Goal: Task Accomplishment & Management: Manage account settings

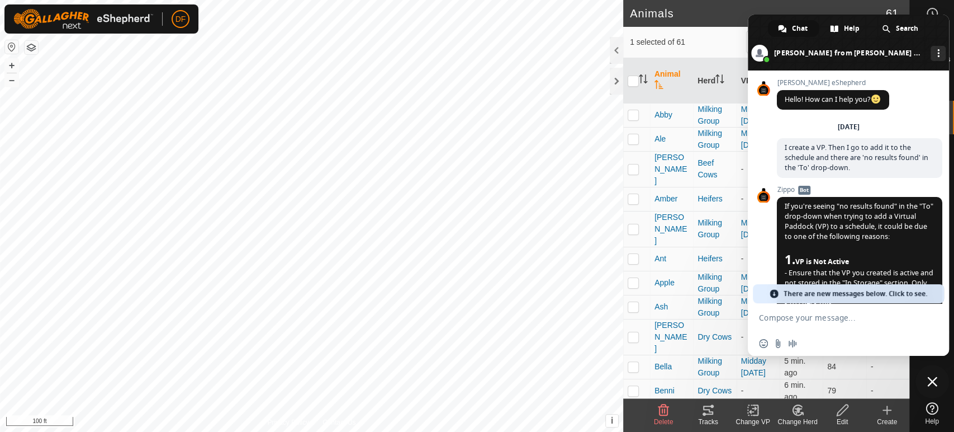
scroll to position [3859, 0]
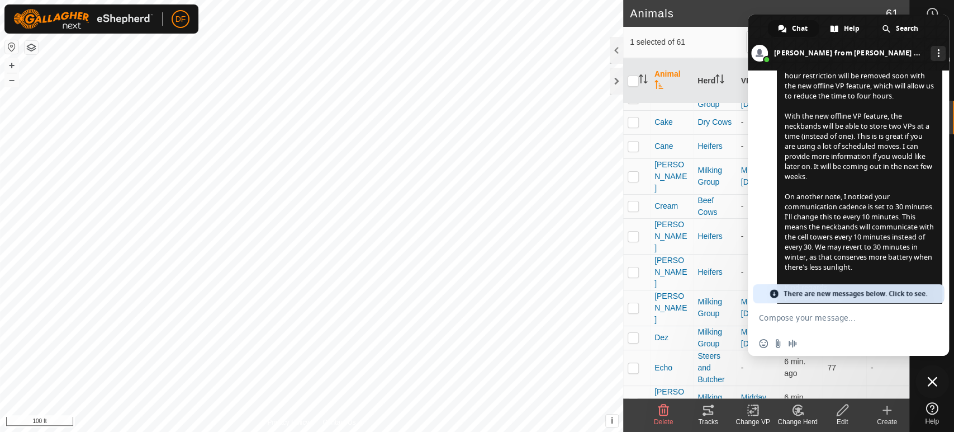
click at [810, 238] on span "Hi [PERSON_NAME], Awesome, thanks for that. I’ve passed on that information. Re…" at bounding box center [859, 151] width 149 height 301
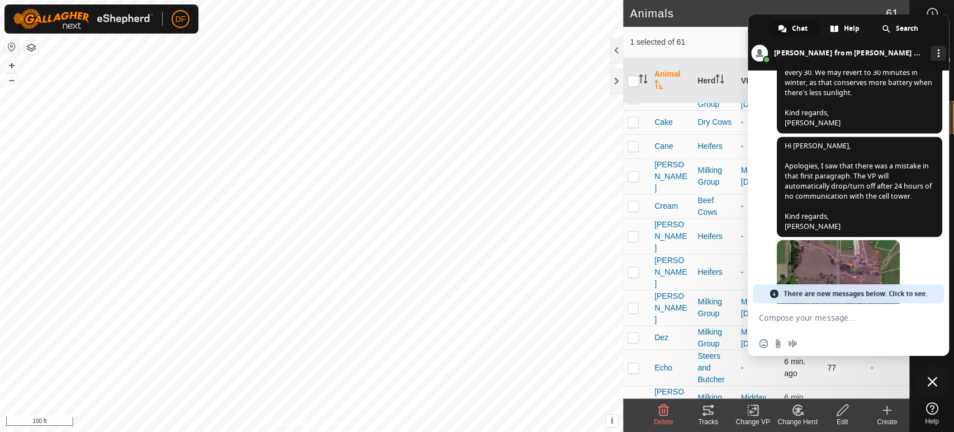
scroll to position [4083, 0]
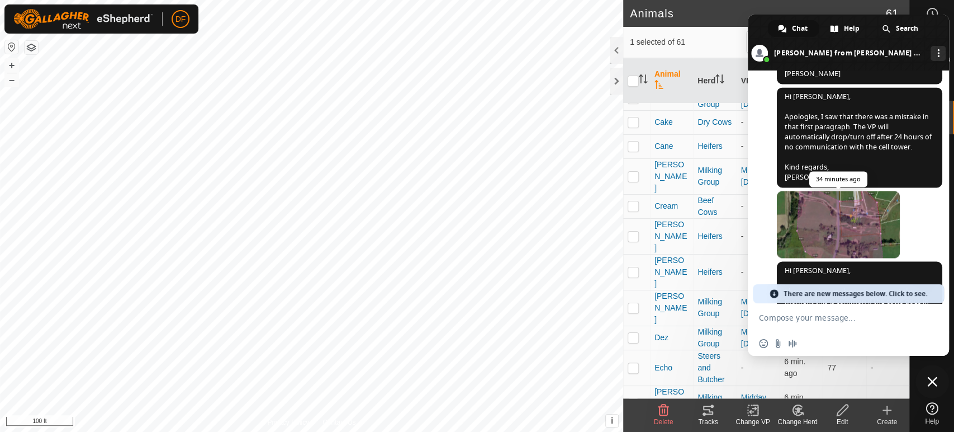
click at [870, 204] on span at bounding box center [838, 224] width 123 height 67
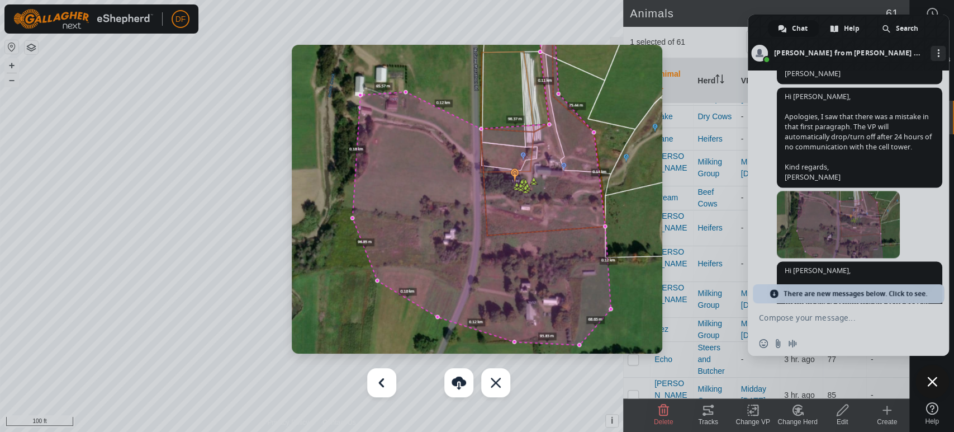
click at [922, 205] on div at bounding box center [477, 216] width 954 height 432
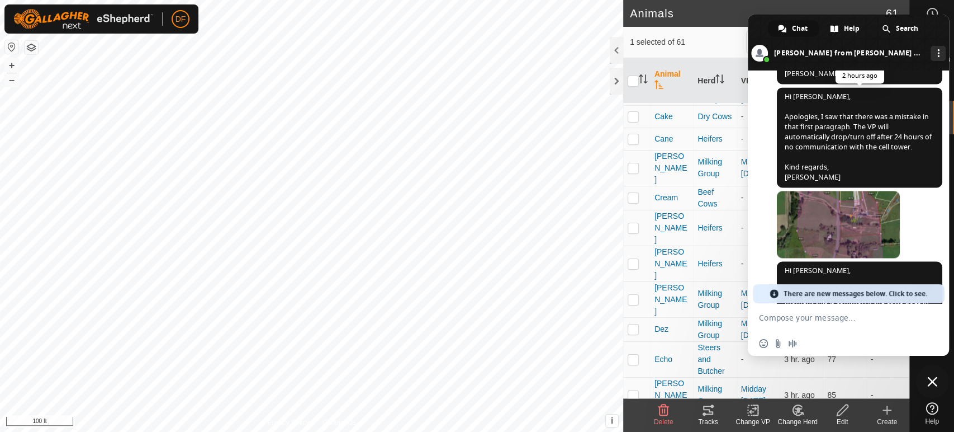
click at [847, 145] on span "Hi [PERSON_NAME], Apologies, I saw that there was a mistake in that first parag…" at bounding box center [859, 137] width 165 height 100
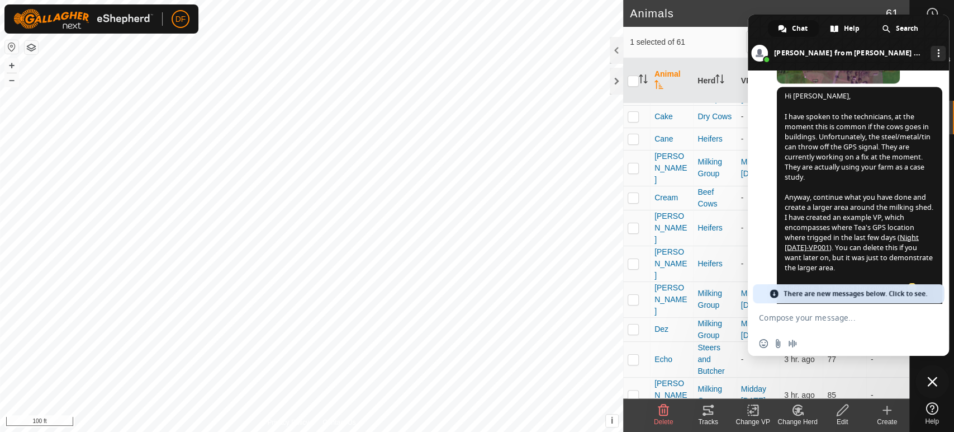
scroll to position [4282, 0]
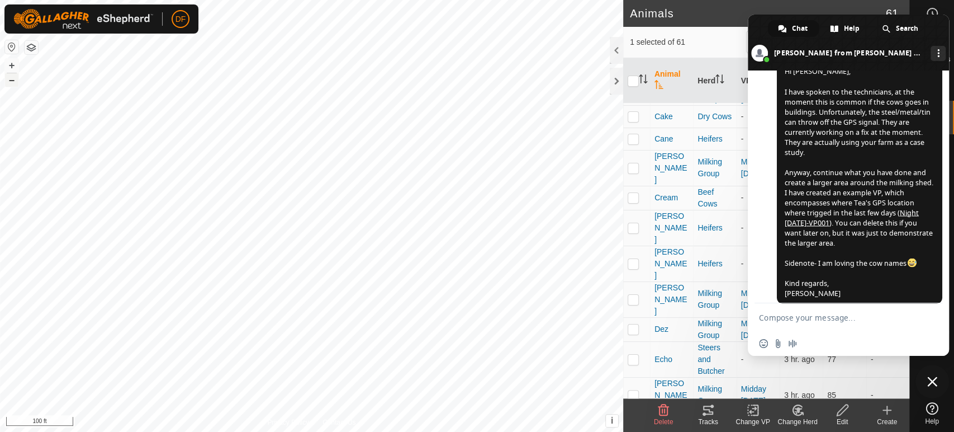
click at [7, 81] on button "–" at bounding box center [11, 79] width 13 height 13
click at [928, 383] on span "Close chat" at bounding box center [932, 381] width 10 height 10
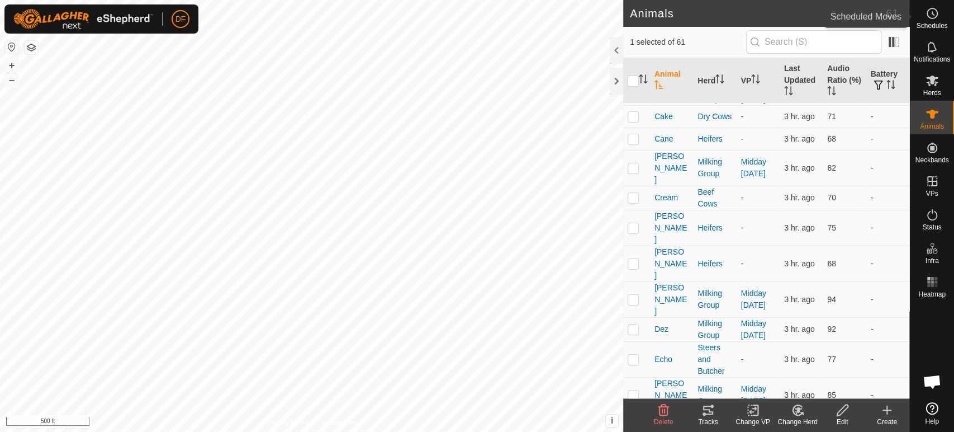
click at [937, 27] on span "Schedules" at bounding box center [931, 25] width 31 height 7
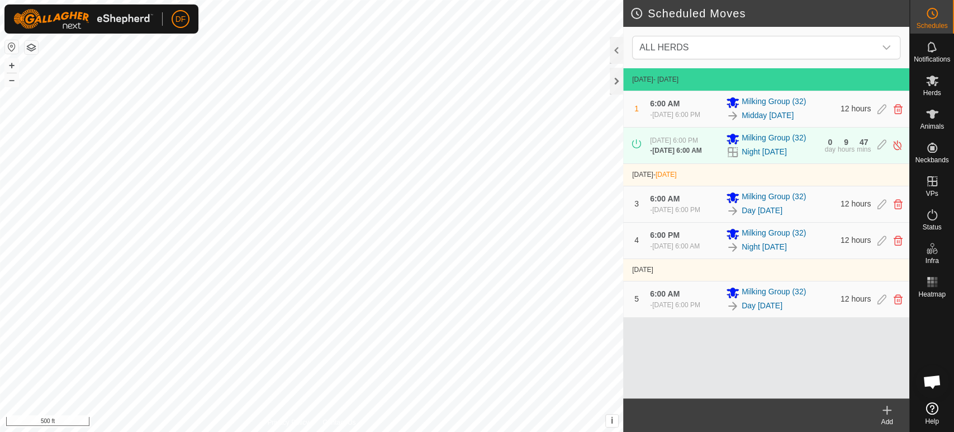
click at [702, 155] on div "- [DATE] 6:00 AM" at bounding box center [676, 150] width 52 height 10
click at [700, 215] on div "- [DATE] 6:00 PM" at bounding box center [675, 210] width 50 height 10
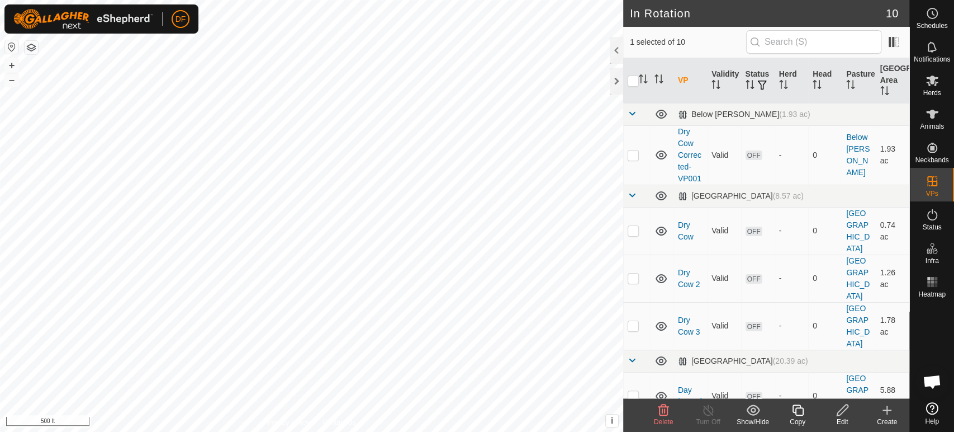
checkbox input "true"
checkbox input "false"
checkbox input "true"
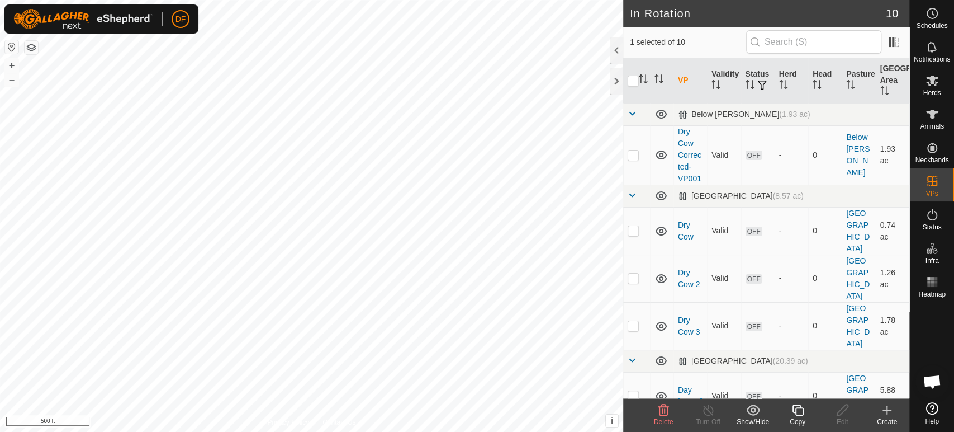
checkbox input "false"
click at [637, 391] on p-checkbox at bounding box center [633, 395] width 11 height 9
checkbox input "true"
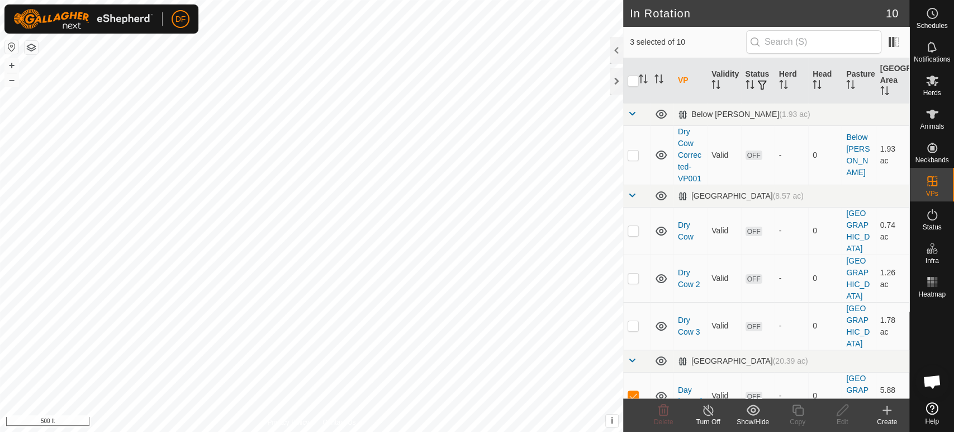
checkbox input "true"
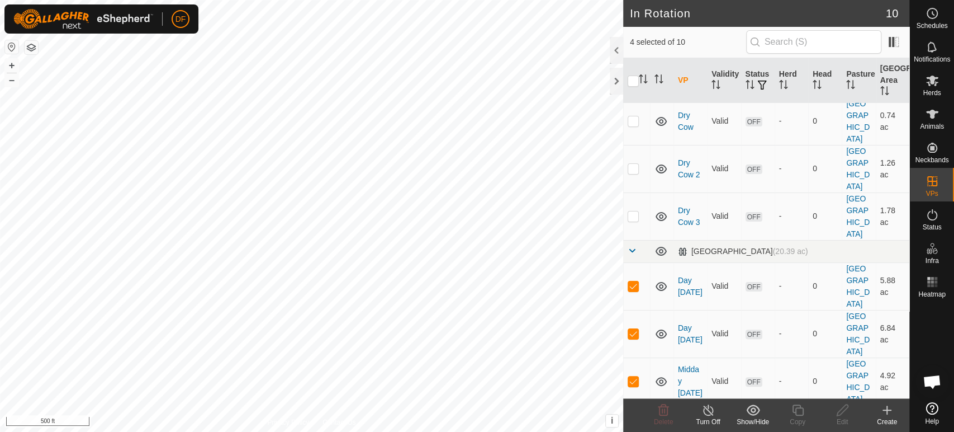
scroll to position [129, 0]
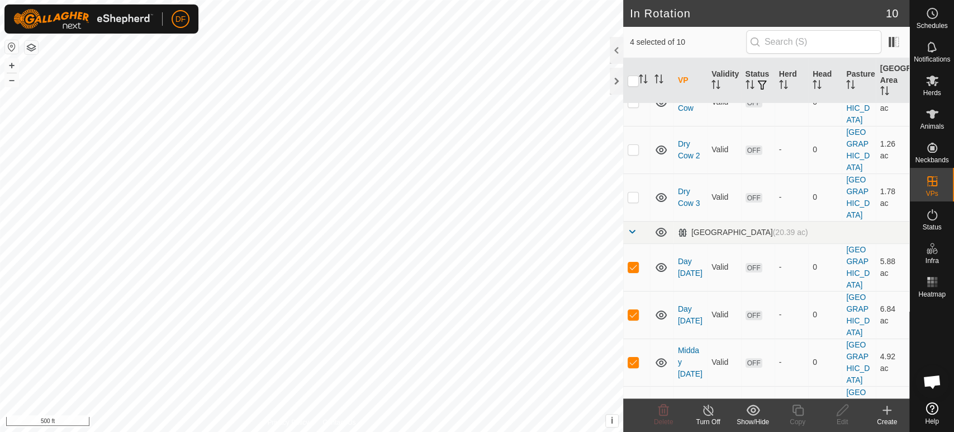
click at [633, 405] on p-checkbox at bounding box center [633, 409] width 11 height 9
checkbox input "false"
click at [630, 357] on p-checkbox at bounding box center [633, 361] width 11 height 9
checkbox input "false"
click at [632, 310] on p-checkbox at bounding box center [633, 314] width 11 height 9
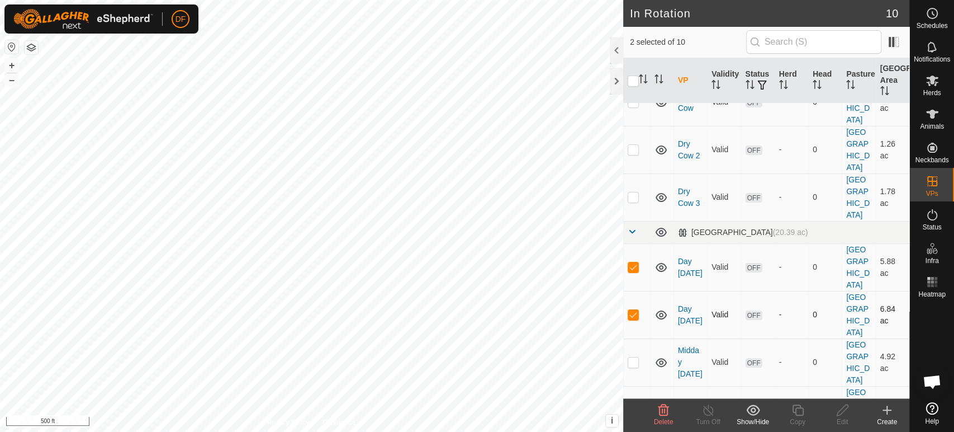
checkbox input "false"
click at [633, 262] on p-checkbox at bounding box center [633, 266] width 11 height 9
checkbox input "false"
click at [633, 310] on p-checkbox at bounding box center [633, 314] width 11 height 9
checkbox input "true"
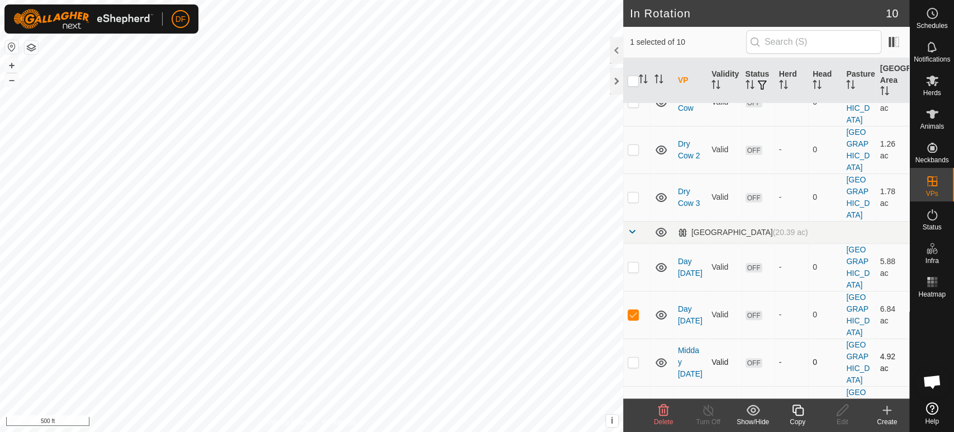
click at [633, 357] on p-checkbox at bounding box center [633, 361] width 11 height 9
checkbox input "true"
click at [634, 405] on p-checkbox at bounding box center [633, 409] width 11 height 9
checkbox input "true"
click at [634, 357] on p-checkbox at bounding box center [633, 361] width 11 height 9
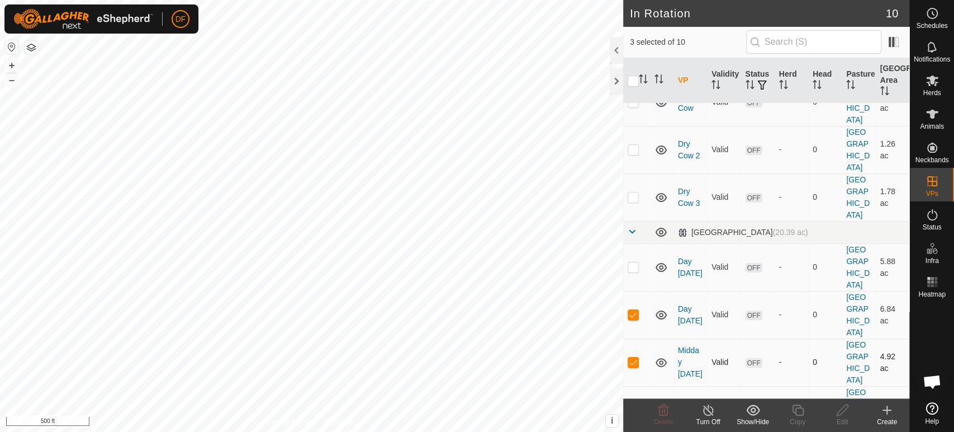
checkbox input "false"
click at [634, 310] on p-checkbox at bounding box center [633, 314] width 11 height 9
checkbox input "false"
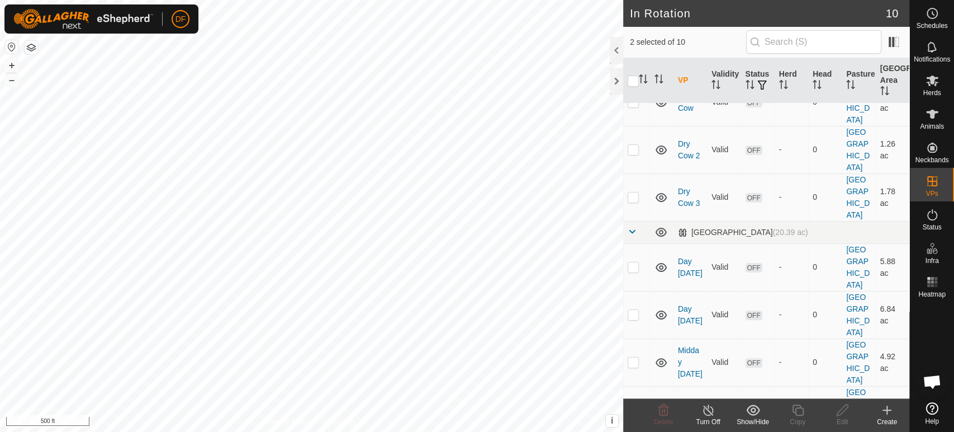
checkbox input "false"
click at [634, 405] on p-checkbox at bounding box center [633, 409] width 11 height 9
checkbox input "false"
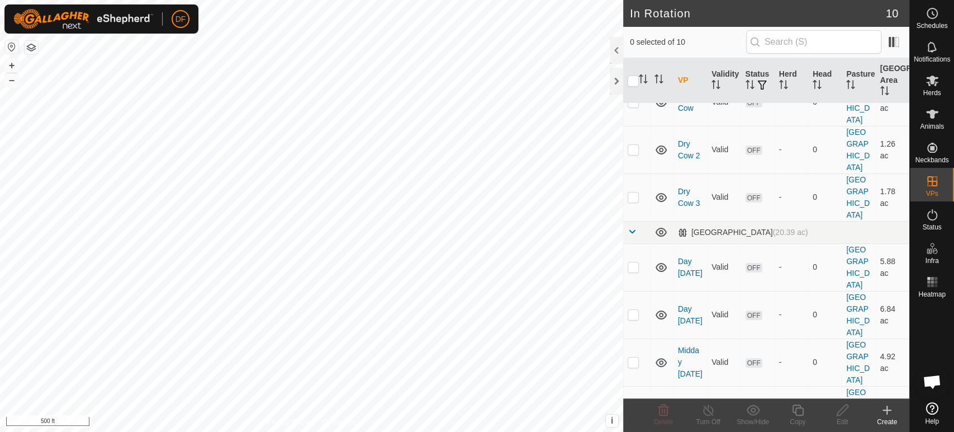
checkbox input "false"
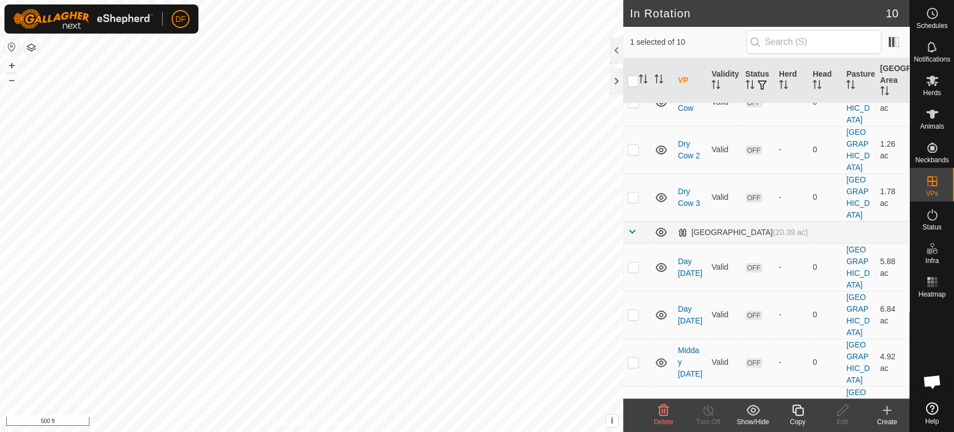
checkbox input "false"
click at [637, 262] on p-checkbox at bounding box center [633, 266] width 11 height 9
checkbox input "true"
click at [931, 22] on span "Schedules" at bounding box center [931, 25] width 31 height 7
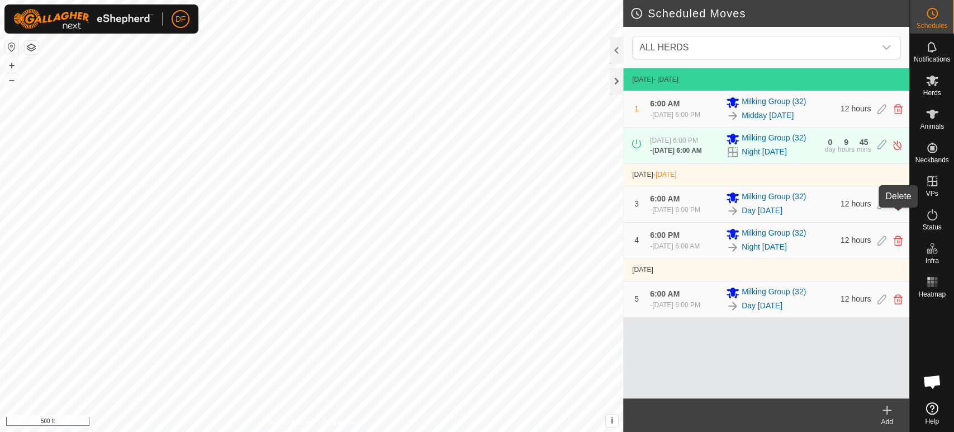
click at [897, 209] on icon at bounding box center [898, 204] width 9 height 10
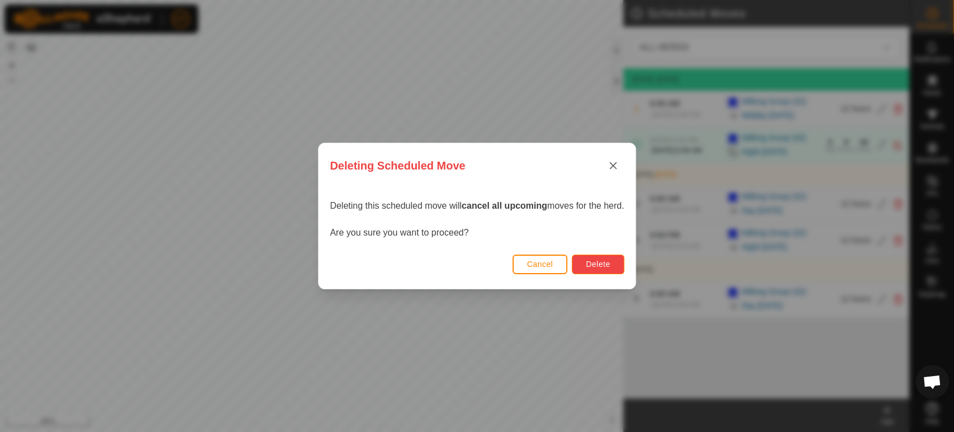
click at [617, 267] on button "Delete" at bounding box center [598, 264] width 52 height 20
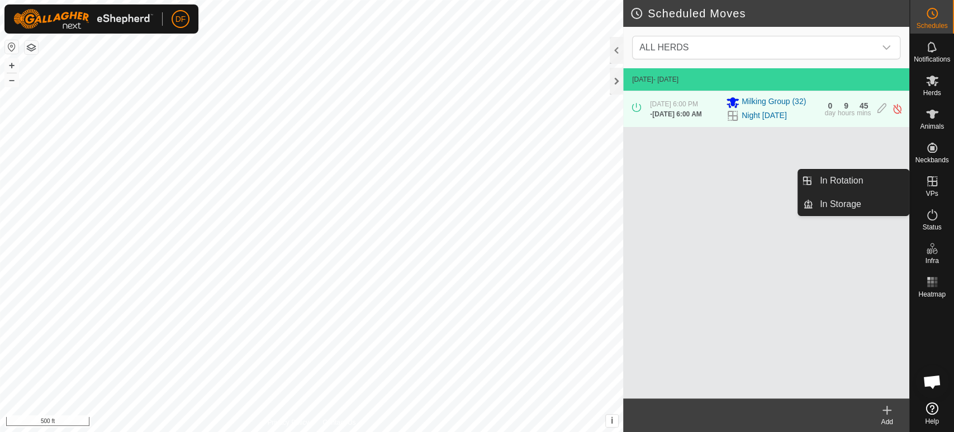
click at [934, 192] on span "VPs" at bounding box center [932, 193] width 12 height 7
click at [889, 186] on link "In Rotation" at bounding box center [861, 180] width 96 height 22
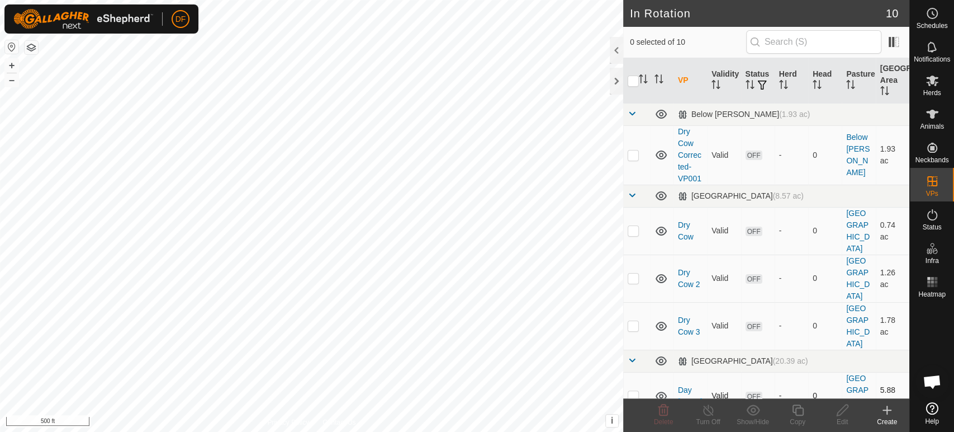
click at [632, 391] on p-checkbox at bounding box center [633, 395] width 11 height 9
checkbox input "true"
click at [845, 418] on div "Edit" at bounding box center [842, 421] width 45 height 10
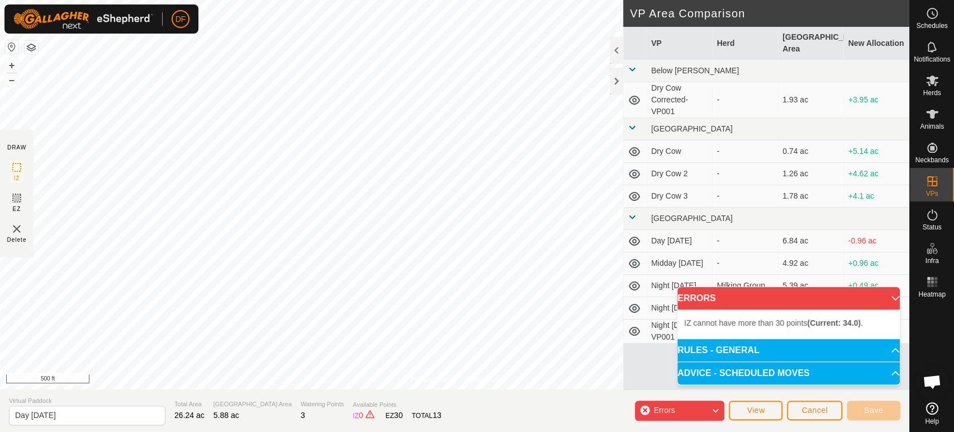
click at [513, 389] on div "Privacy Policy Contact Us Status: OFF Type: Inclusion Zone + – ⇧ i This applica…" at bounding box center [454, 216] width 909 height 432
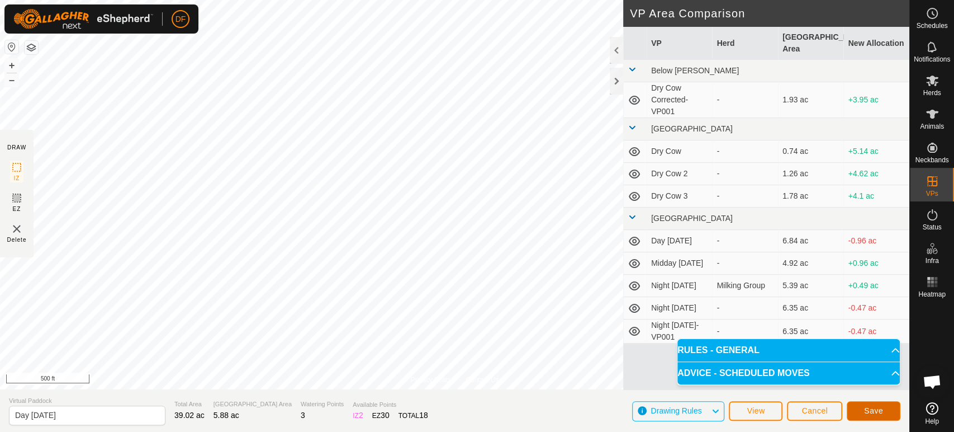
click at [867, 412] on span "Save" at bounding box center [873, 410] width 19 height 9
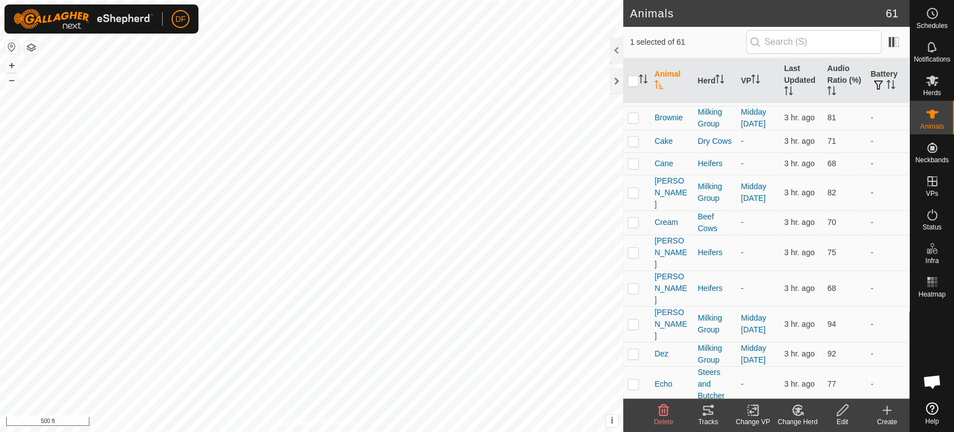
scroll to position [310, 0]
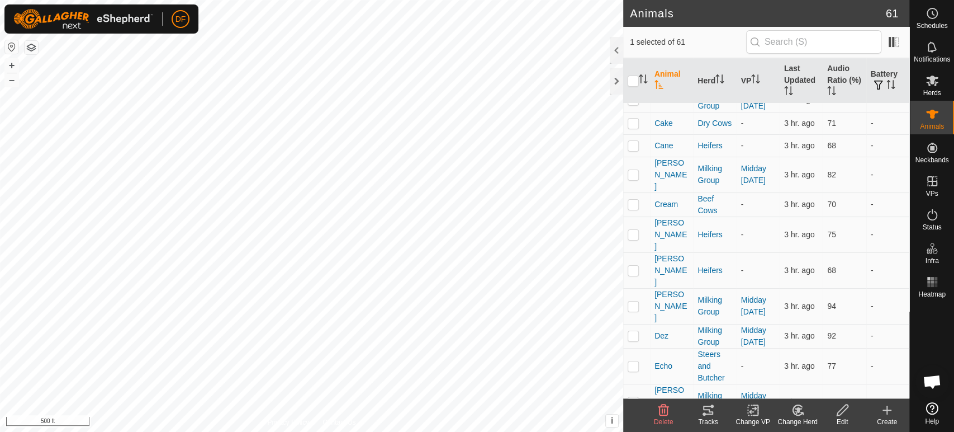
click at [712, 407] on icon at bounding box center [707, 409] width 13 height 13
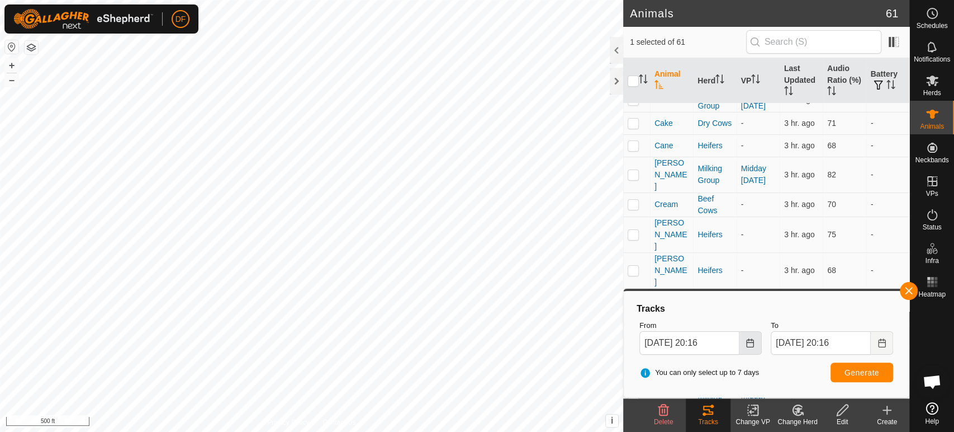
click at [750, 345] on icon "Choose Date" at bounding box center [750, 342] width 9 height 9
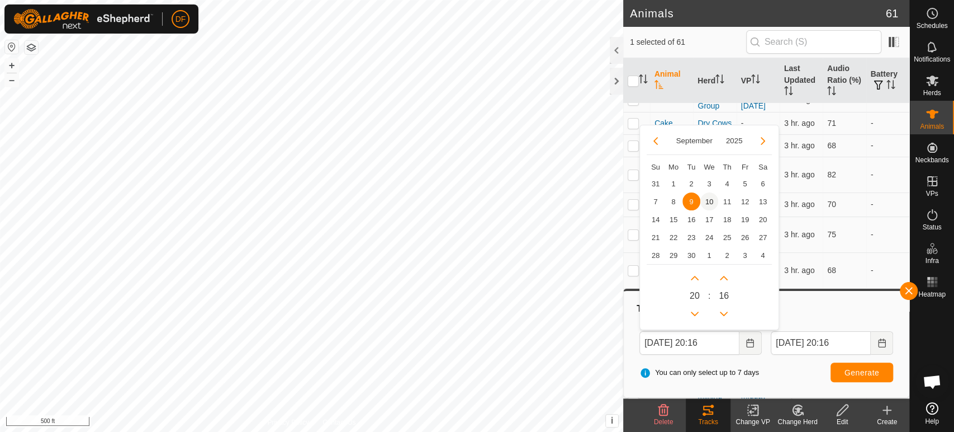
click at [705, 206] on span "10" at bounding box center [709, 201] width 18 height 18
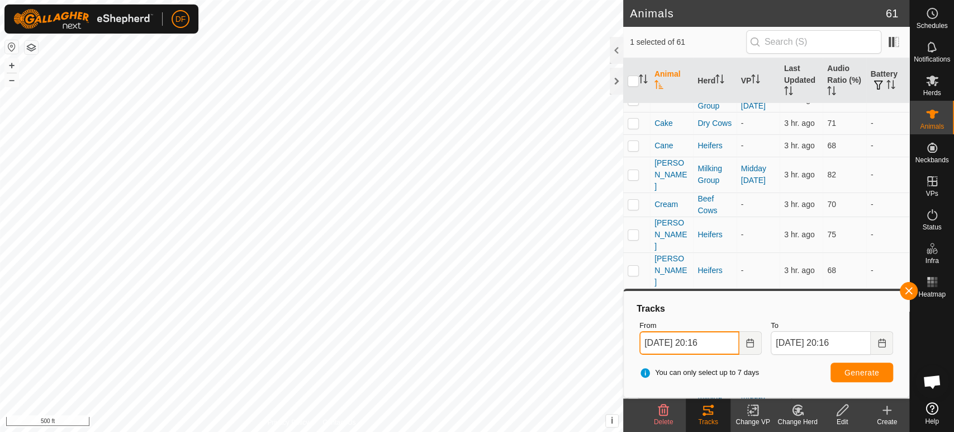
click at [706, 345] on input "[DATE] 20:16" at bounding box center [689, 342] width 100 height 23
type input "[DATE] 12:16"
click at [871, 373] on span "Generate" at bounding box center [862, 372] width 35 height 9
click at [909, 290] on button "button" at bounding box center [909, 291] width 18 height 18
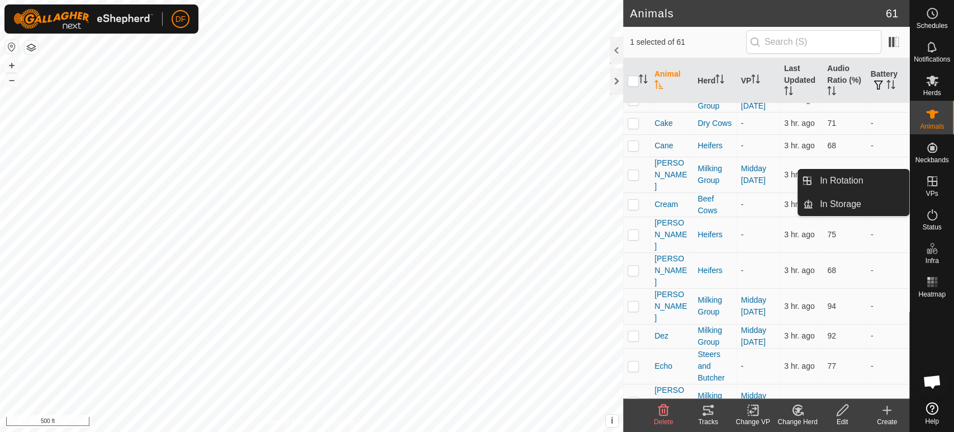
click at [938, 187] on icon at bounding box center [932, 180] width 13 height 13
click at [870, 189] on link "In Rotation" at bounding box center [861, 180] width 96 height 22
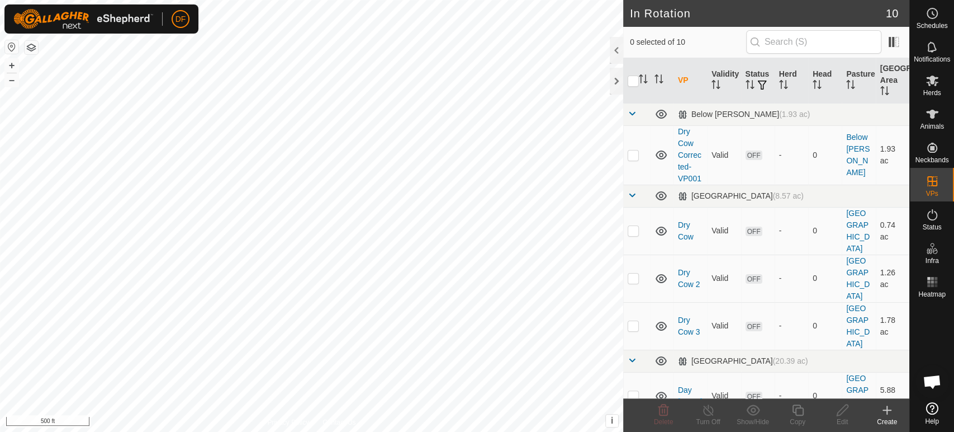
checkbox input "true"
click at [845, 416] on icon at bounding box center [843, 409] width 14 height 13
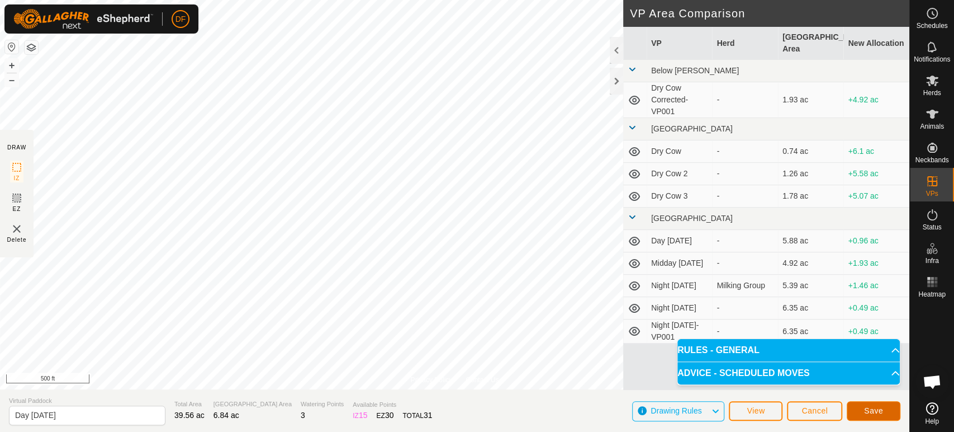
click at [860, 412] on button "Save" at bounding box center [874, 411] width 54 height 20
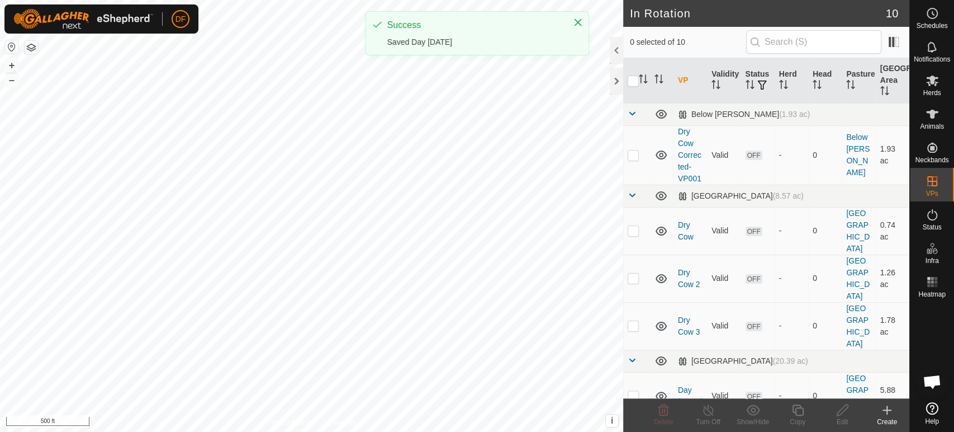
checkbox input "true"
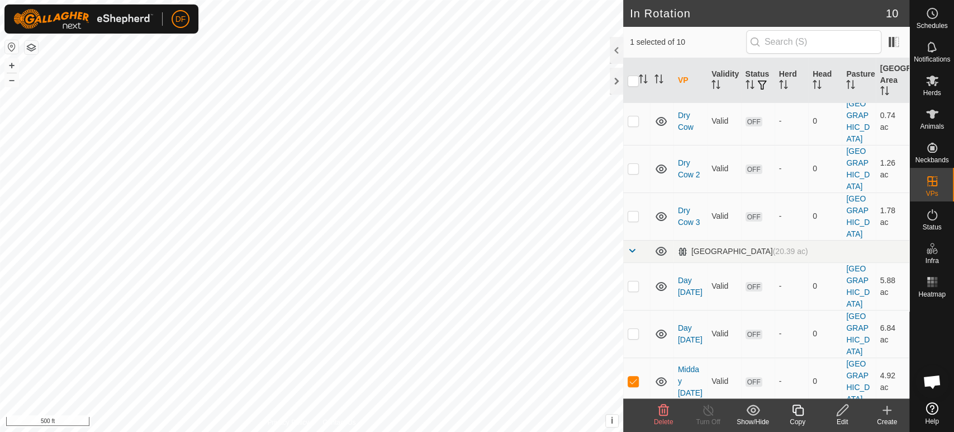
scroll to position [118, 0]
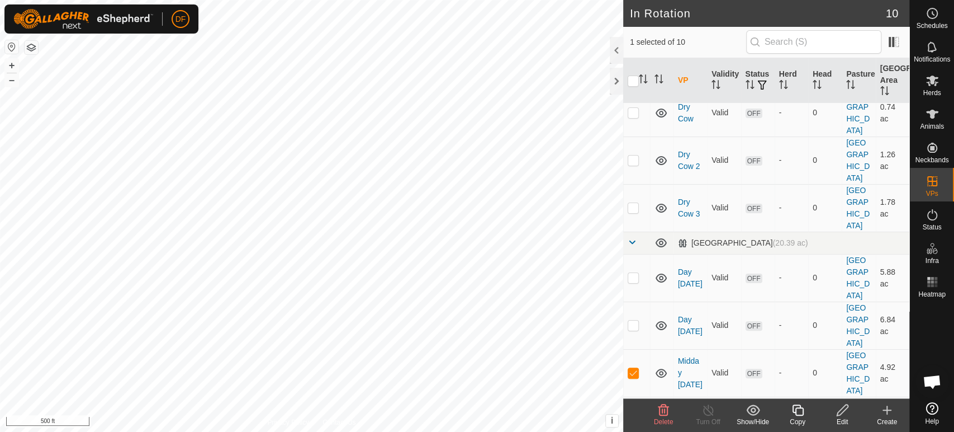
click at [663, 413] on icon at bounding box center [663, 409] width 11 height 11
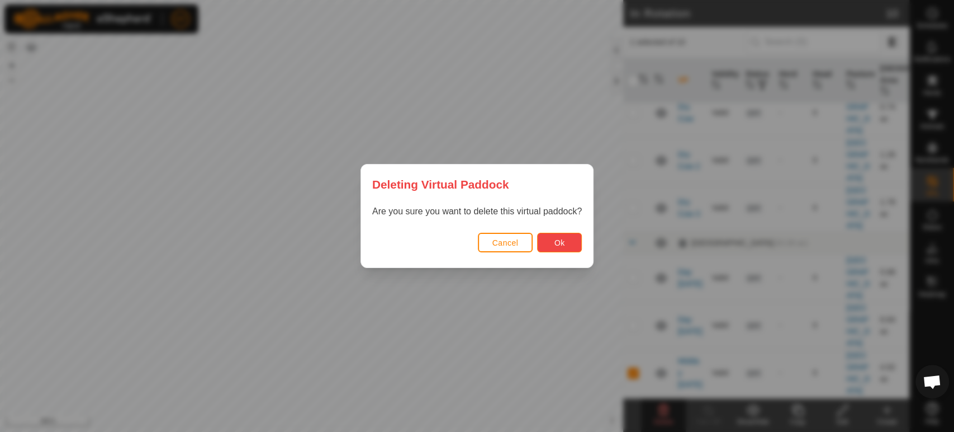
click at [573, 246] on button "Ok" at bounding box center [559, 243] width 45 height 20
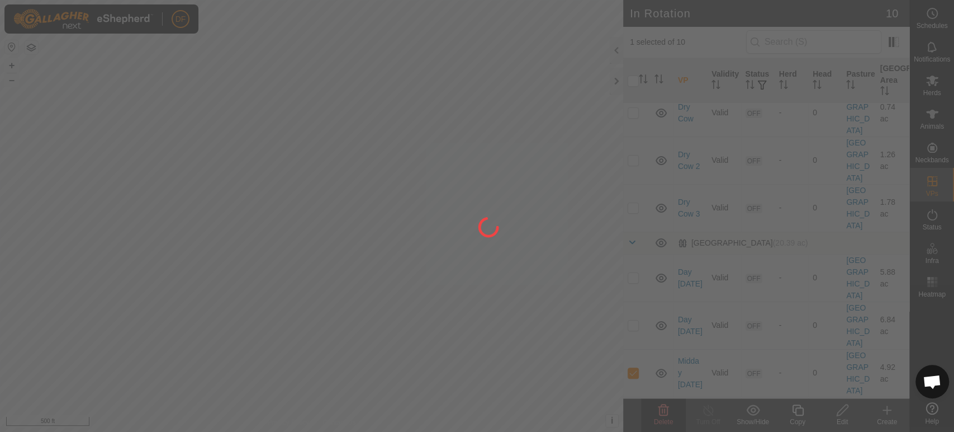
checkbox input "false"
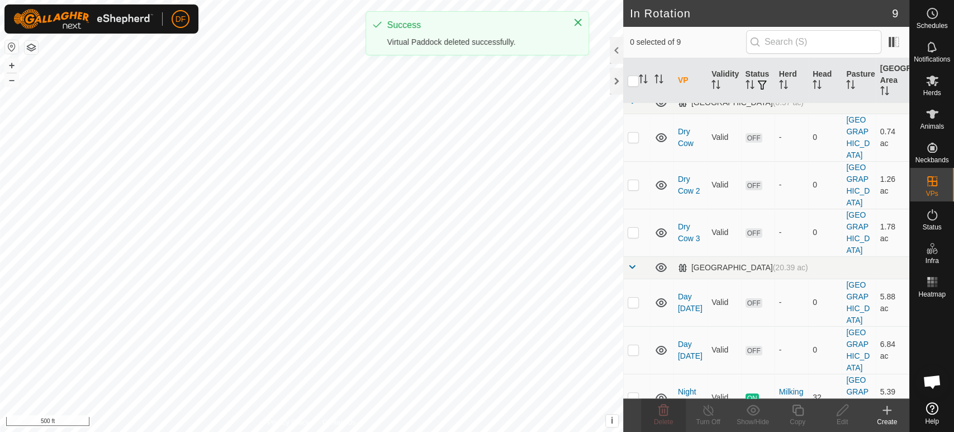
scroll to position [93, 0]
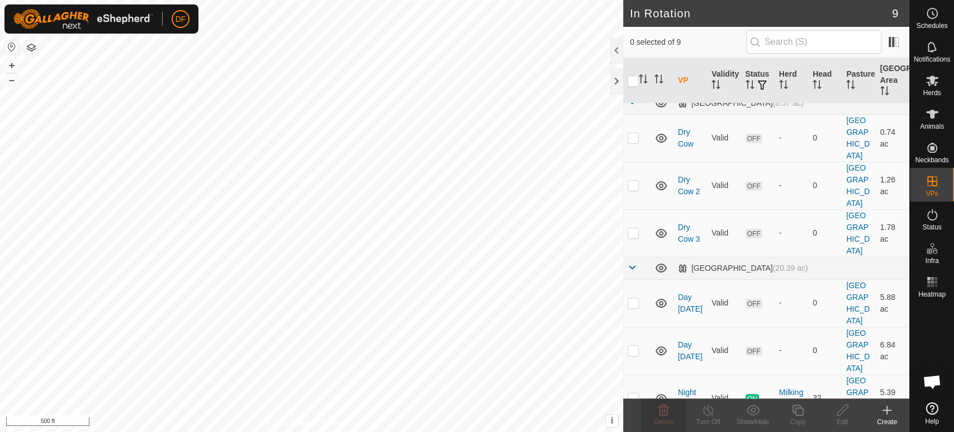
checkbox input "true"
click at [670, 414] on delete-svg-icon at bounding box center [663, 409] width 45 height 13
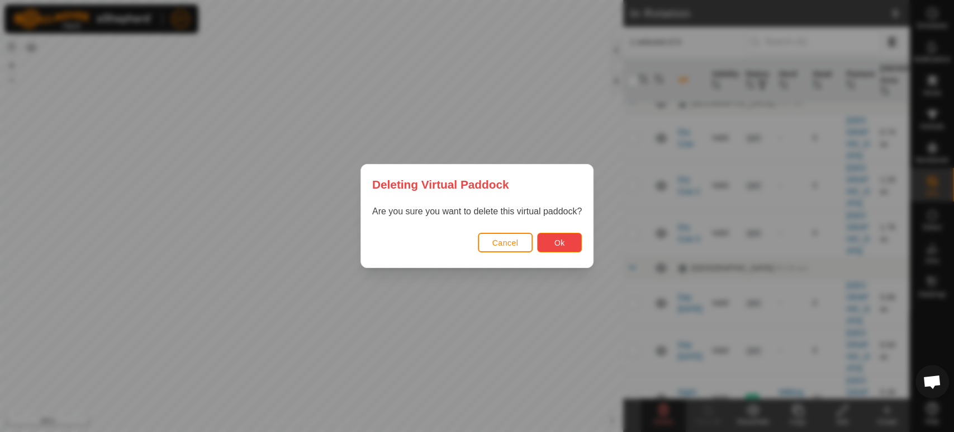
click at [561, 245] on span "Ok" at bounding box center [559, 242] width 11 height 9
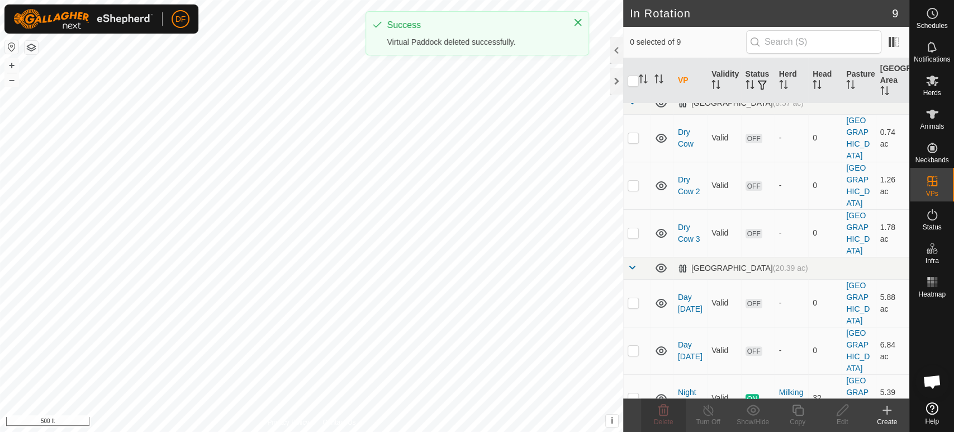
checkbox input "false"
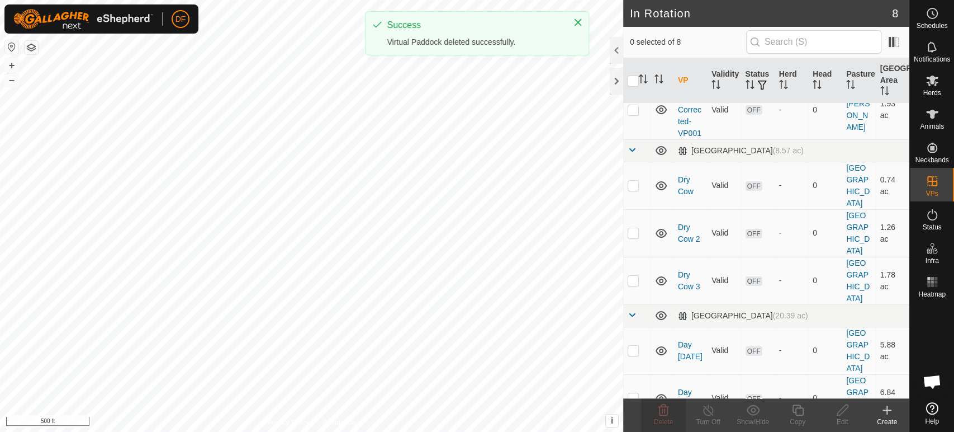
checkbox input "true"
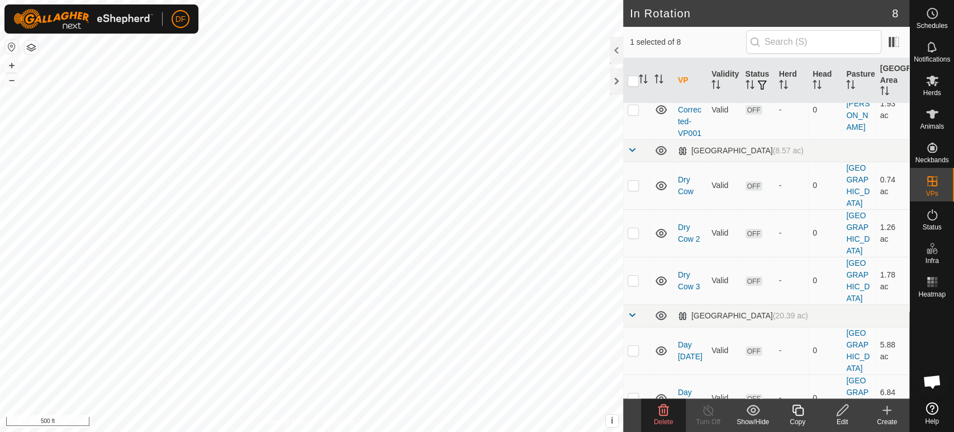
click at [832, 410] on edit-svg-icon at bounding box center [842, 409] width 45 height 13
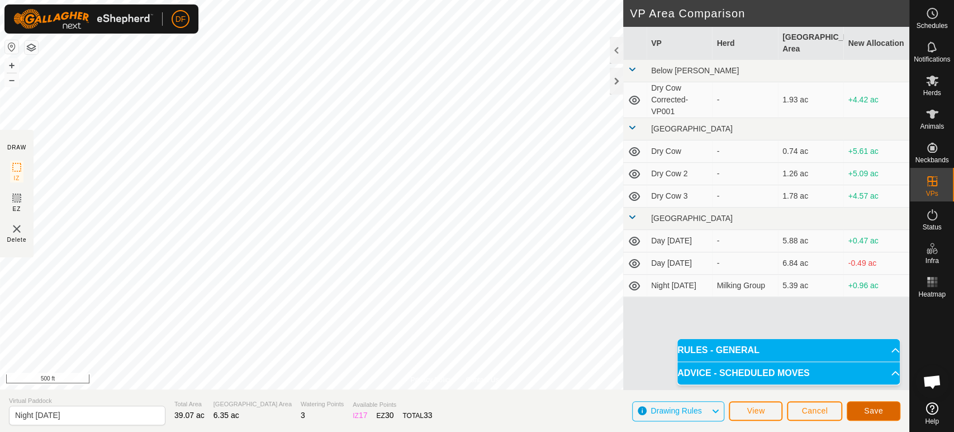
click at [860, 413] on button "Save" at bounding box center [874, 411] width 54 height 20
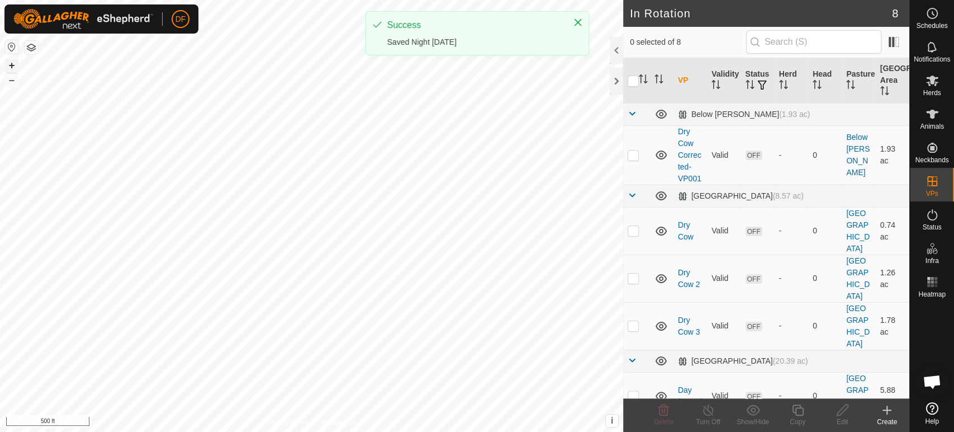
click at [11, 65] on button "+" at bounding box center [11, 65] width 13 height 13
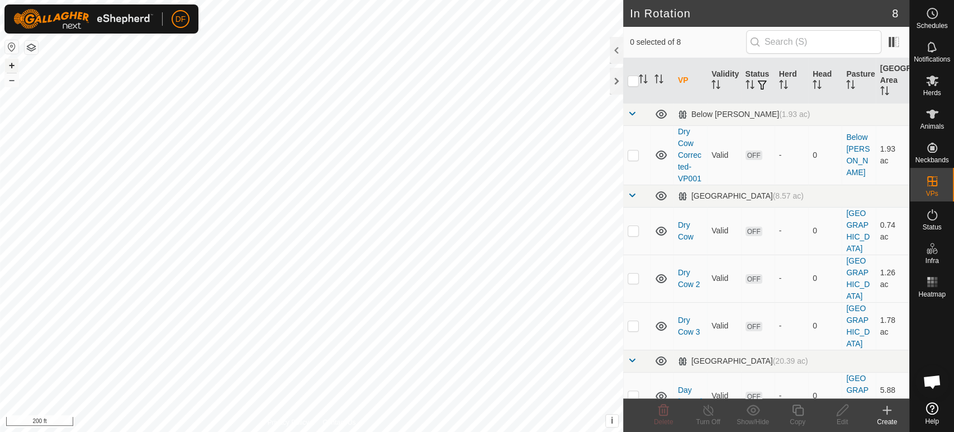
click at [11, 65] on button "+" at bounding box center [11, 65] width 13 height 13
click at [630, 158] on p-checkbox at bounding box center [633, 154] width 11 height 9
checkbox input "true"
click at [666, 416] on div "Delete" at bounding box center [663, 421] width 45 height 10
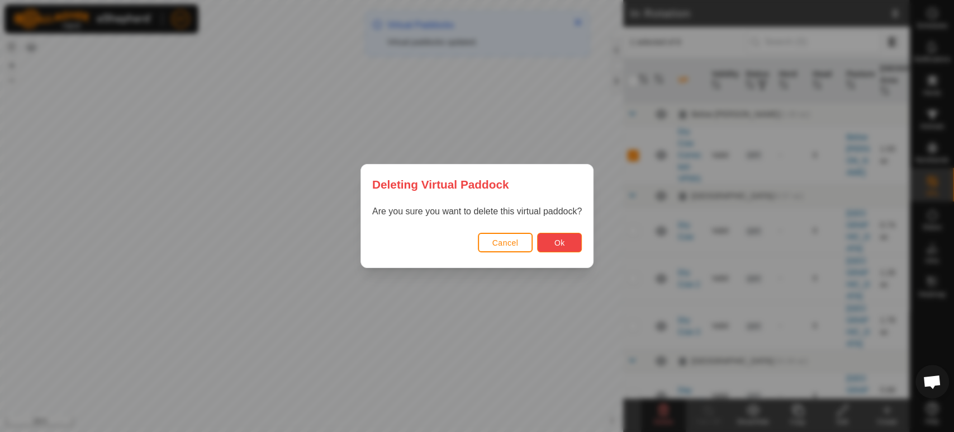
click at [571, 238] on button "Ok" at bounding box center [559, 243] width 45 height 20
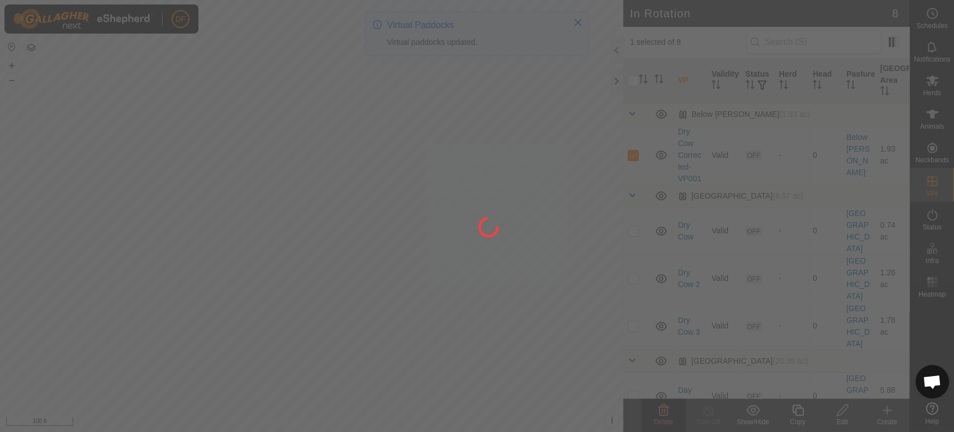
checkbox input "false"
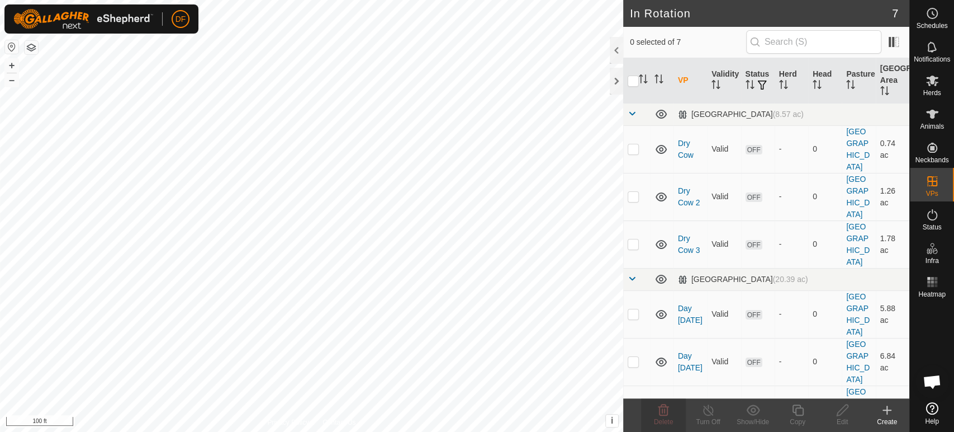
checkbox input "true"
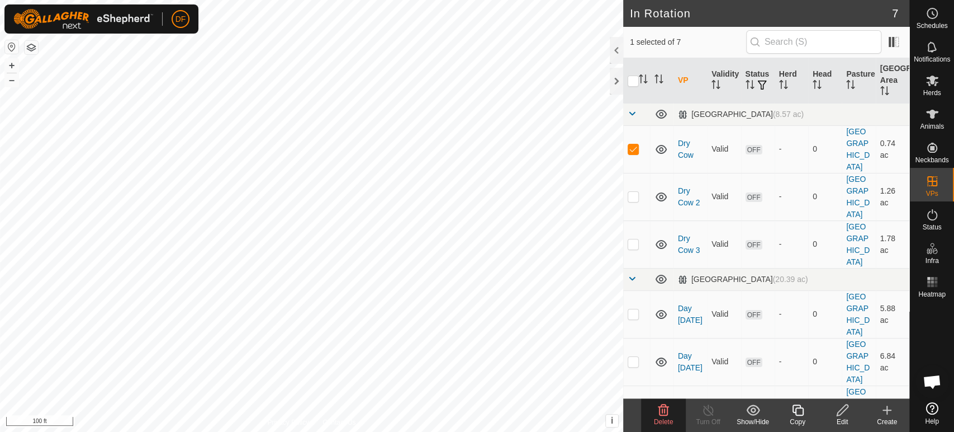
click at [847, 419] on div "Edit" at bounding box center [842, 421] width 45 height 10
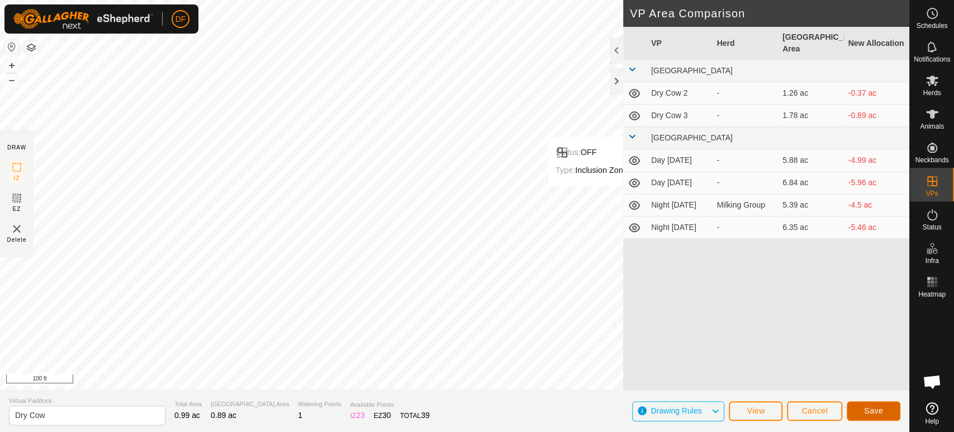
click at [873, 418] on button "Save" at bounding box center [874, 411] width 54 height 20
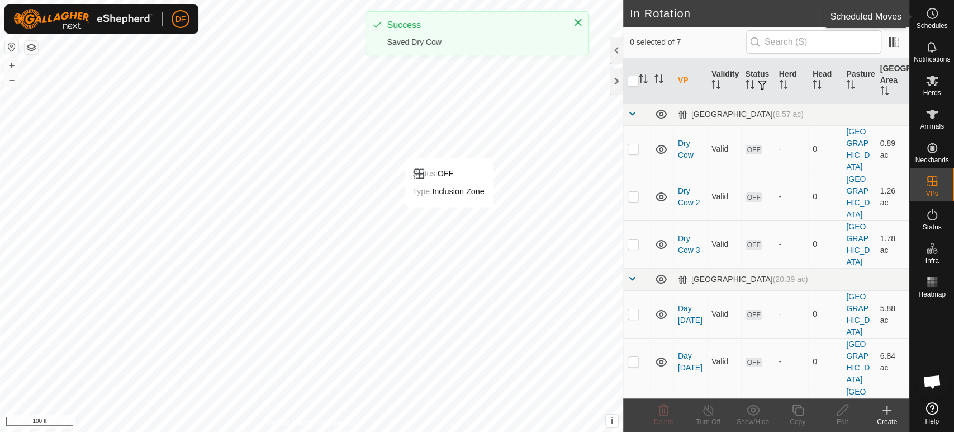
click at [936, 23] on span "Schedules" at bounding box center [931, 25] width 31 height 7
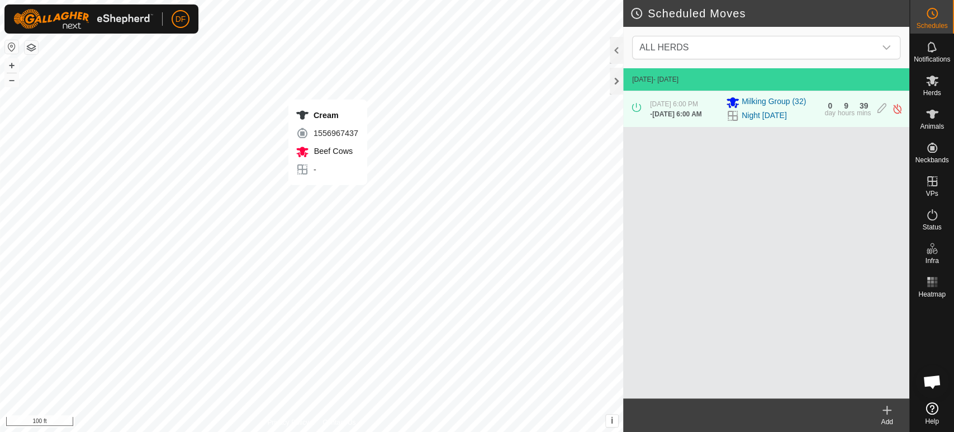
scroll to position [4291, 0]
click at [431, 0] on html "DF Schedules Notifications Herds Animals Neckbands VPs Status Infra Heatmap Hel…" at bounding box center [477, 216] width 954 height 432
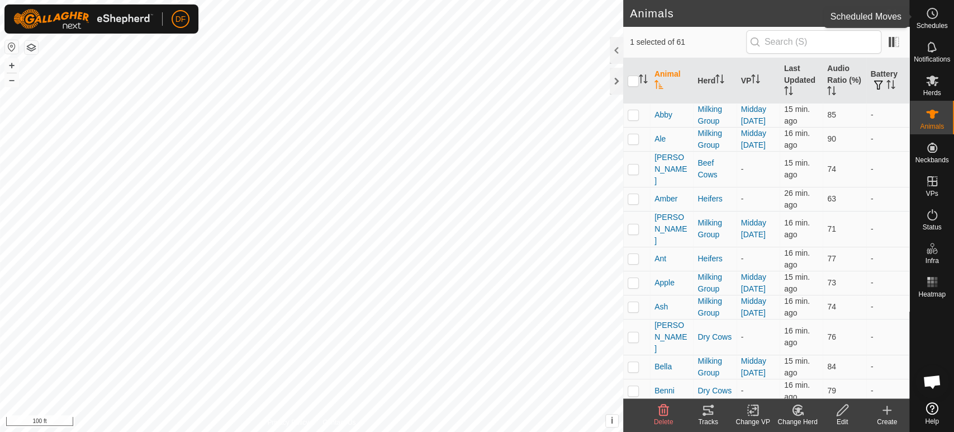
click at [938, 22] on span "Schedules" at bounding box center [931, 25] width 31 height 7
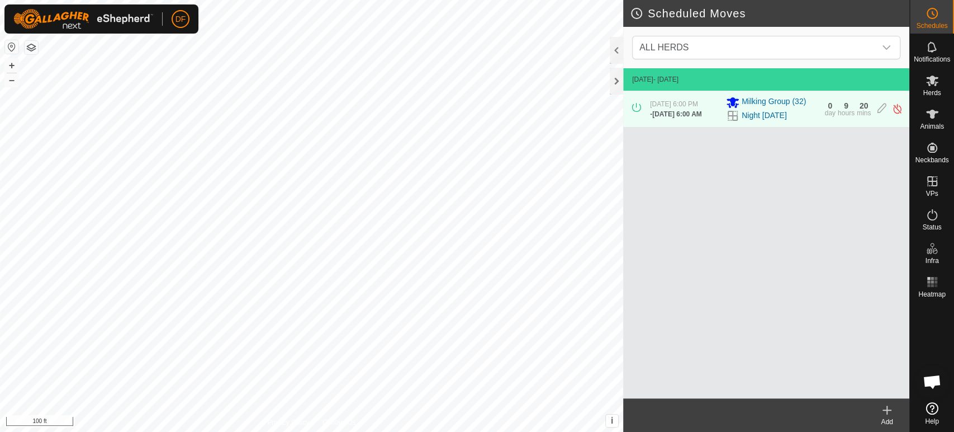
click at [892, 423] on div "Add" at bounding box center [887, 421] width 45 height 10
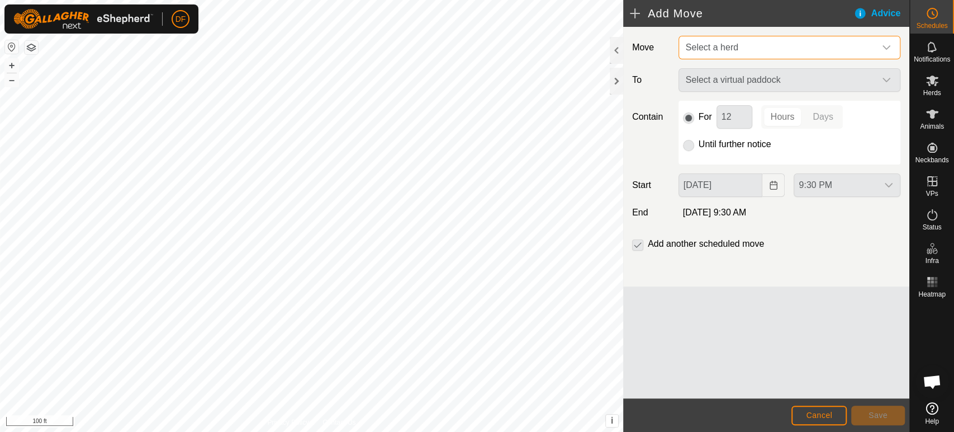
click at [708, 55] on span "Select a herd" at bounding box center [778, 47] width 194 height 22
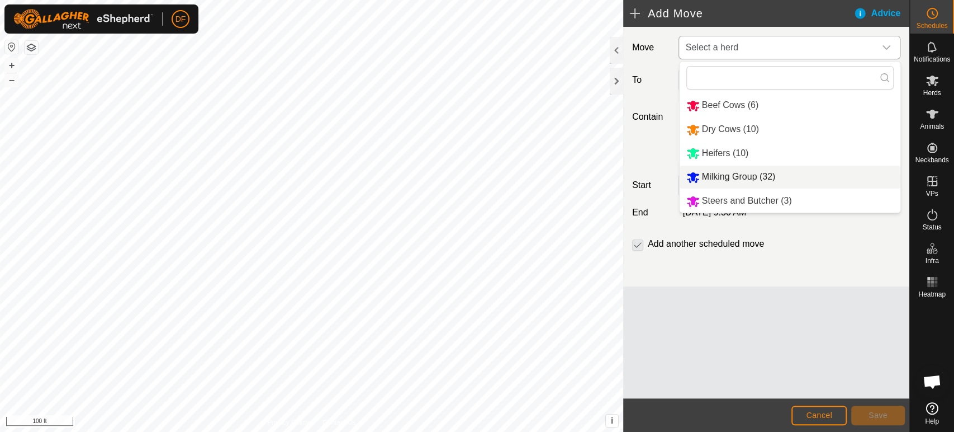
click at [716, 177] on li "Milking Group (32)" at bounding box center [790, 176] width 221 height 23
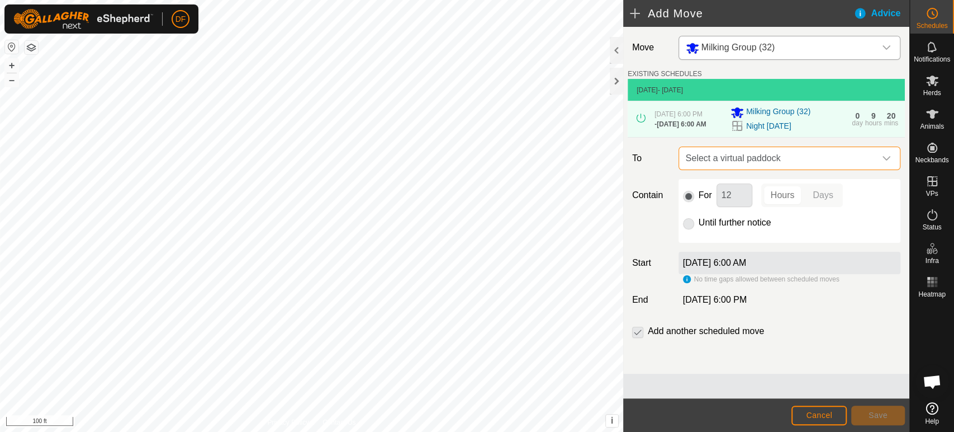
click at [709, 166] on span "Select a virtual paddock" at bounding box center [778, 158] width 194 height 22
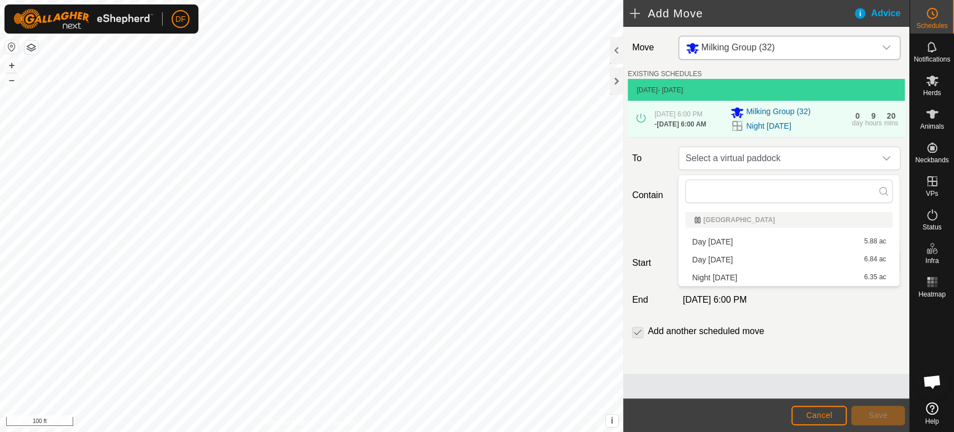
click at [717, 243] on li "Day [DATE] 5.88 ac" at bounding box center [788, 241] width 207 height 17
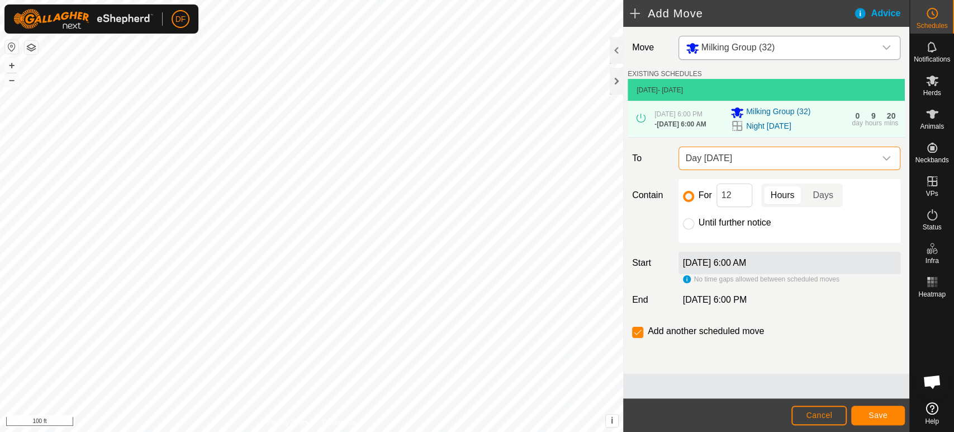
click at [892, 425] on footer "Cancel Save" at bounding box center [766, 415] width 286 height 34
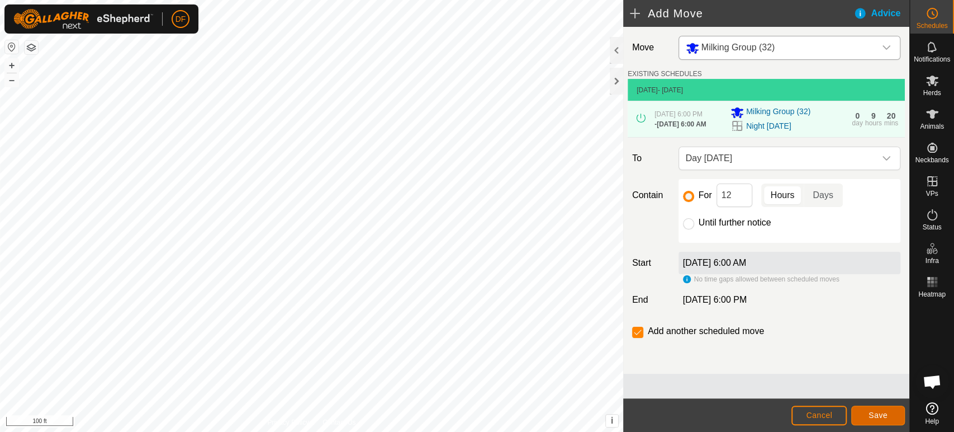
click at [885, 418] on span "Save" at bounding box center [878, 414] width 19 height 9
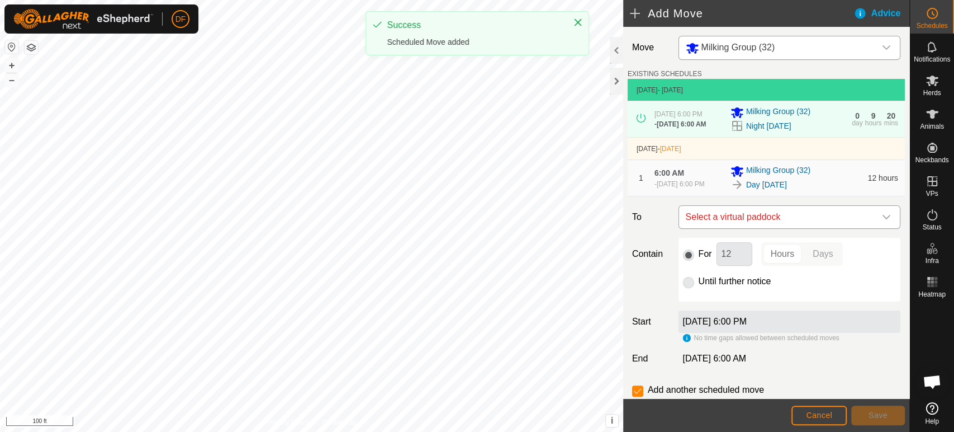
click at [738, 228] on span "Select a virtual paddock" at bounding box center [778, 217] width 194 height 22
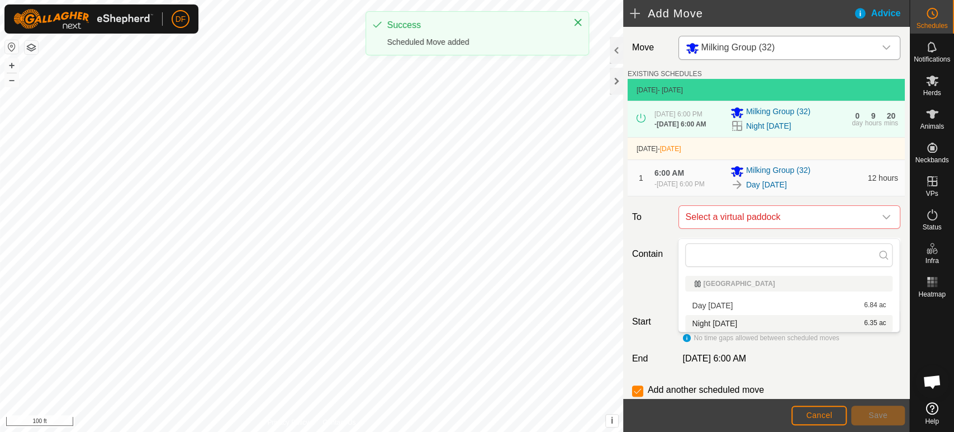
click at [724, 321] on li "Night [DATE] 6.35 ac" at bounding box center [788, 323] width 207 height 17
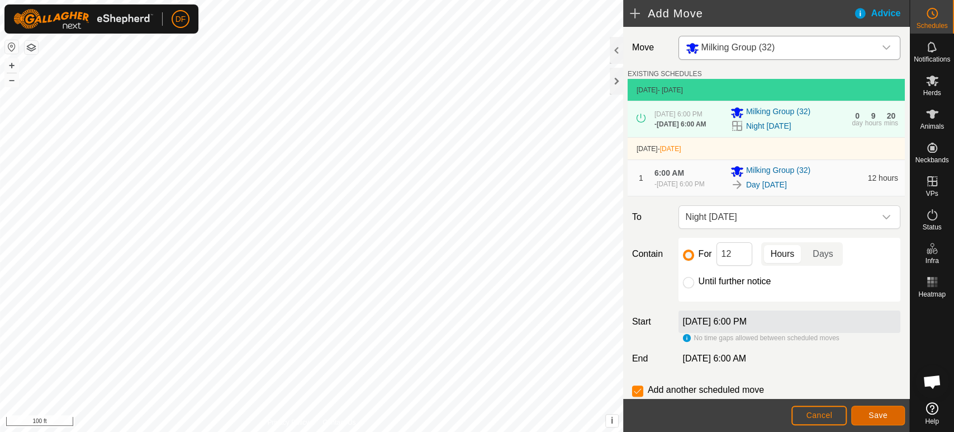
click at [875, 420] on button "Save" at bounding box center [878, 415] width 54 height 20
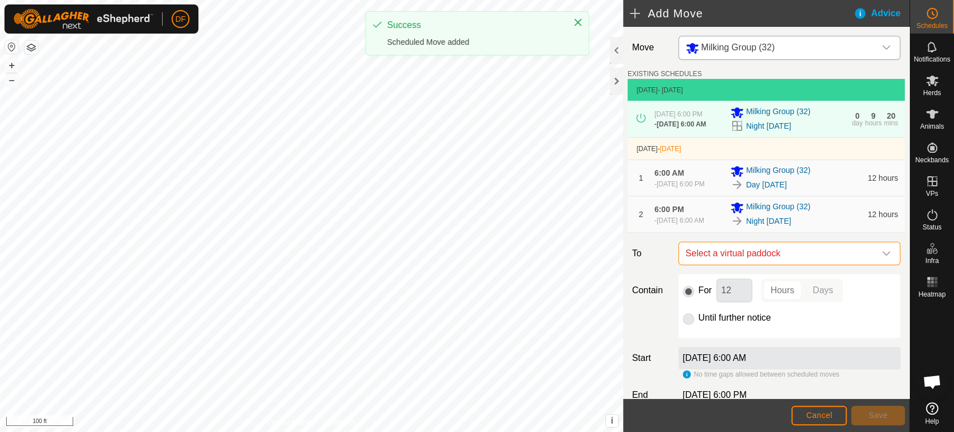
click at [729, 264] on span "Select a virtual paddock" at bounding box center [778, 253] width 194 height 22
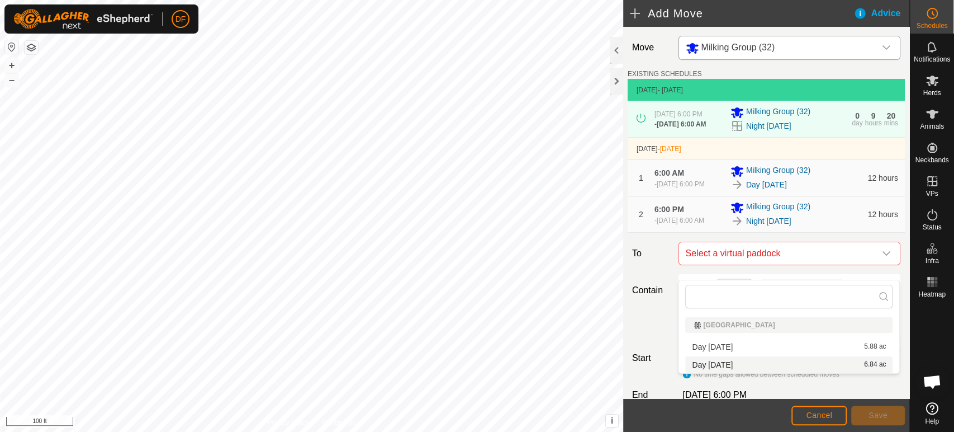
click at [718, 365] on li "Day [DATE] 6.84 ac" at bounding box center [788, 364] width 207 height 17
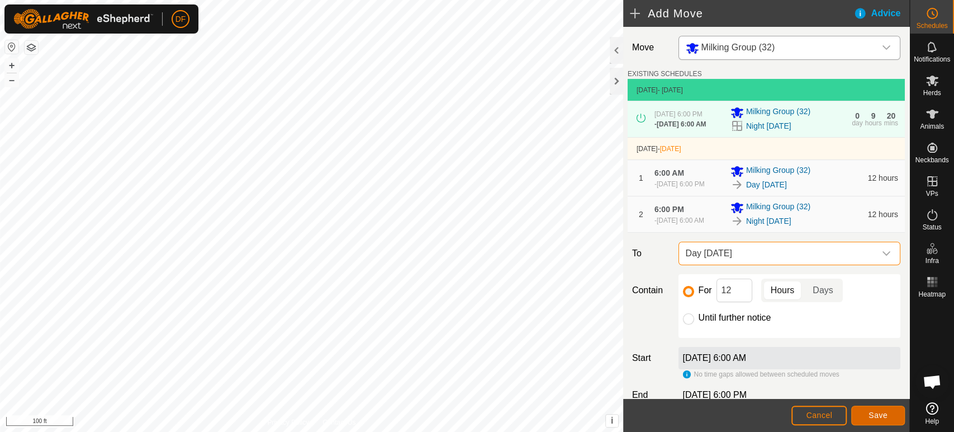
click at [865, 418] on button "Save" at bounding box center [878, 415] width 54 height 20
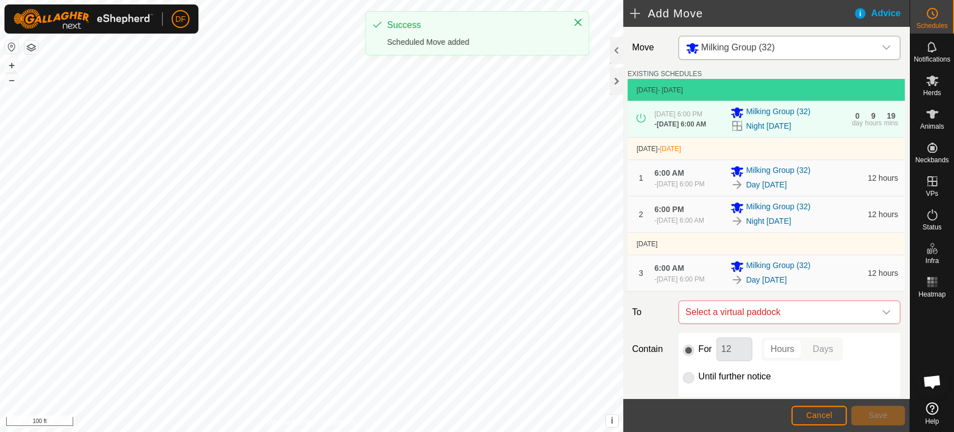
click at [736, 50] on span "Milking Group (32)" at bounding box center [738, 47] width 74 height 10
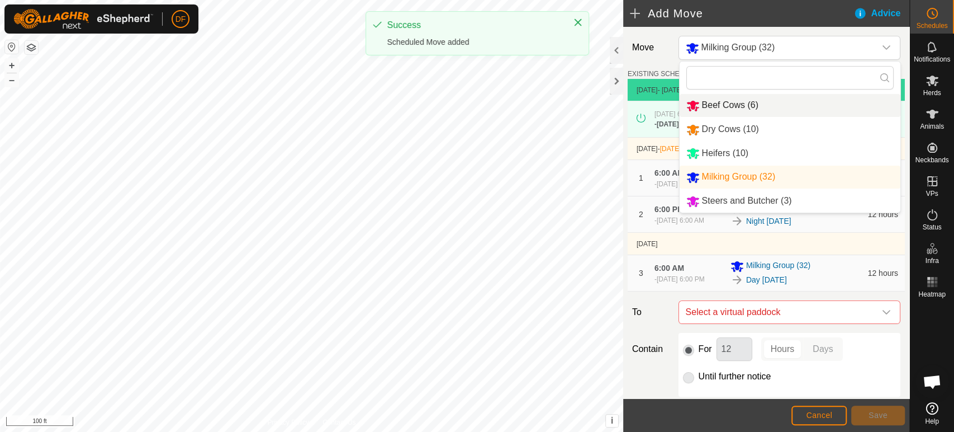
click at [726, 104] on li "Beef Cows (6)" at bounding box center [790, 105] width 221 height 23
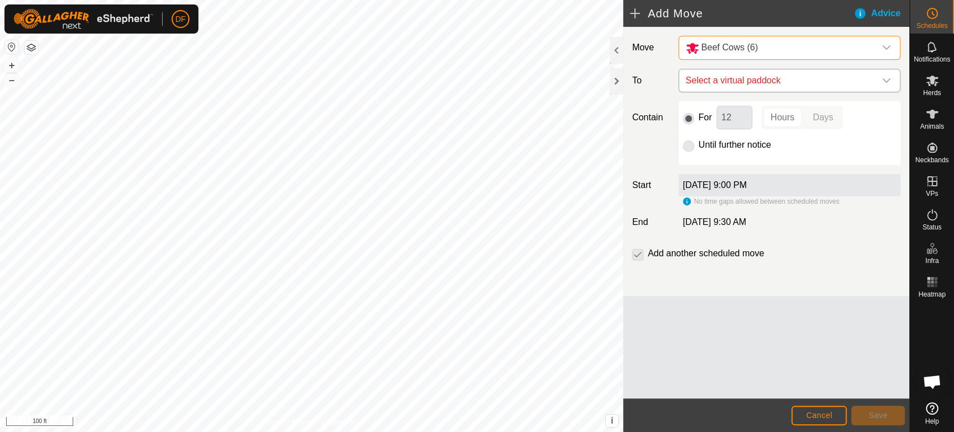
click at [738, 84] on span "Select a virtual paddock" at bounding box center [778, 80] width 194 height 22
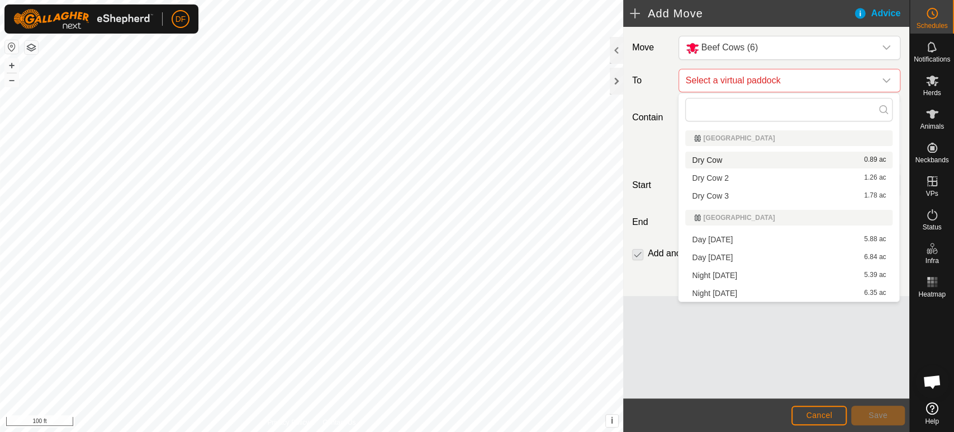
click at [720, 162] on li "Dry Cow 0.89 ac" at bounding box center [788, 159] width 207 height 17
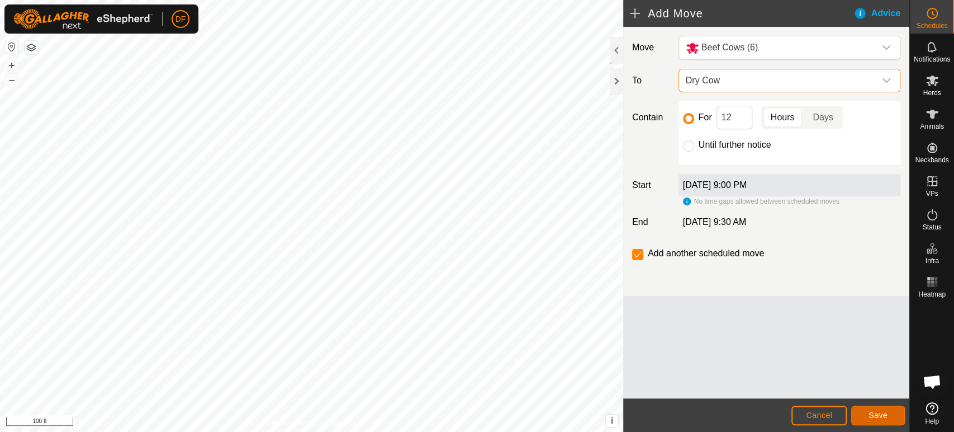
click at [874, 415] on span "Save" at bounding box center [878, 414] width 19 height 9
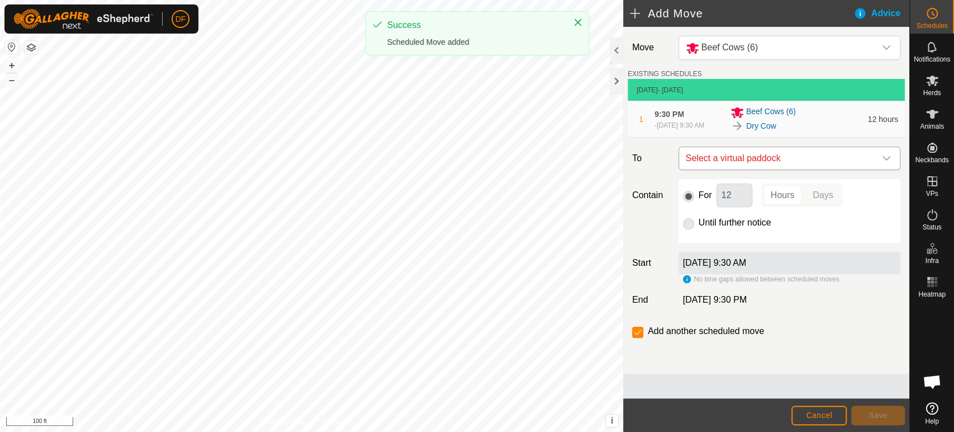
click at [747, 162] on span "Select a virtual paddock" at bounding box center [778, 158] width 194 height 22
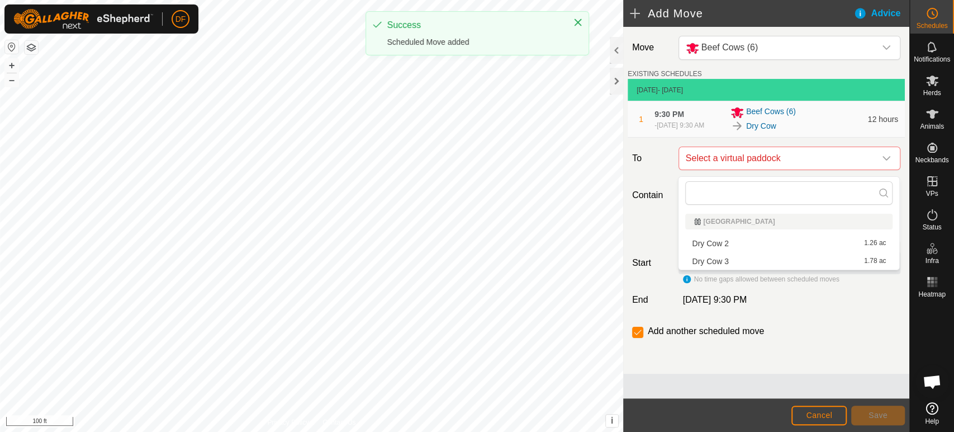
click at [732, 243] on li "Dry Cow 2 1.26 ac" at bounding box center [788, 243] width 207 height 17
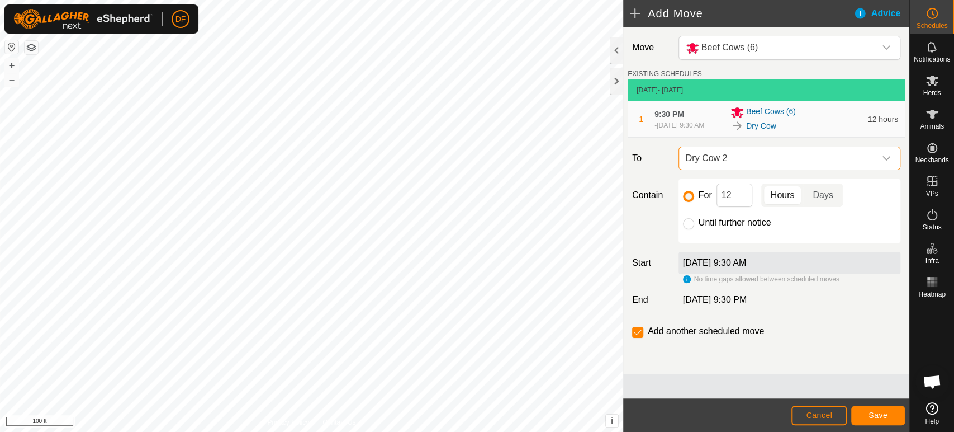
click at [798, 127] on div "Dry Cow" at bounding box center [796, 125] width 131 height 13
click at [890, 124] on span "12 hours" at bounding box center [883, 119] width 30 height 9
click at [786, 111] on span "Beef Cows (6)" at bounding box center [771, 112] width 50 height 13
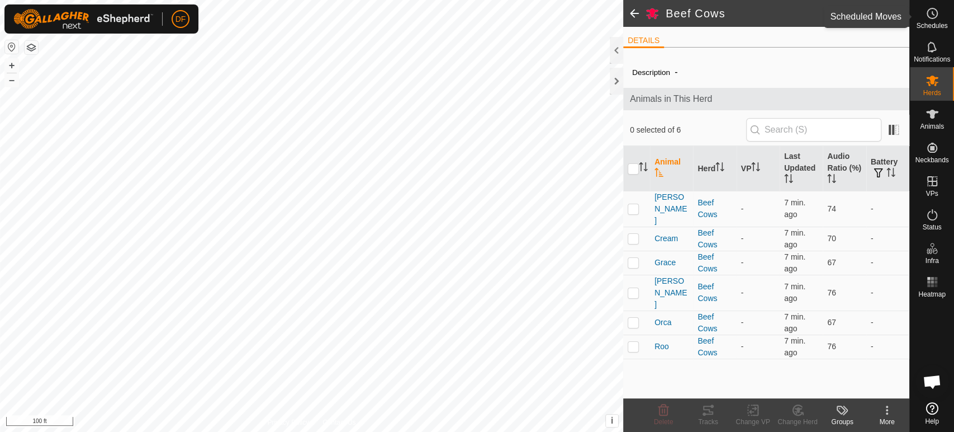
click at [933, 21] on es-schedule-vp-svg-icon at bounding box center [932, 13] width 20 height 18
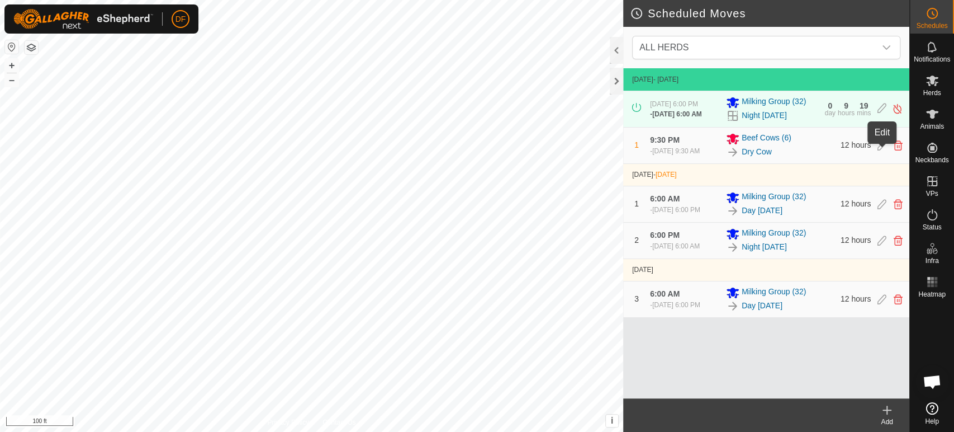
click at [880, 150] on icon at bounding box center [882, 145] width 9 height 10
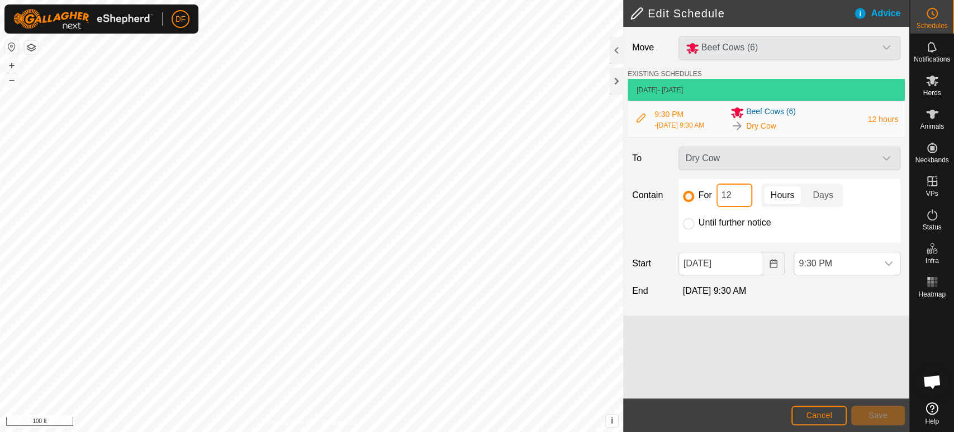
click at [733, 202] on input "12" at bounding box center [735, 194] width 36 height 23
type input "1"
type input "16"
click at [873, 416] on span "Save" at bounding box center [878, 414] width 19 height 9
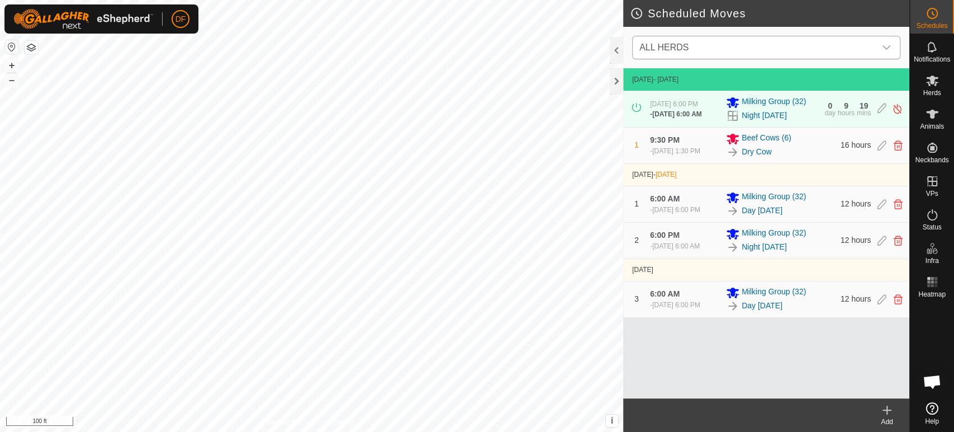
click at [725, 54] on span "ALL HERDS" at bounding box center [755, 47] width 240 height 22
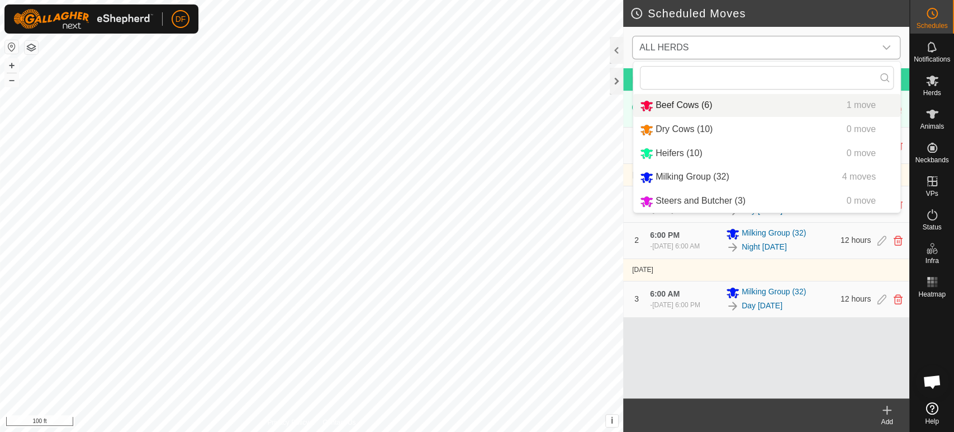
click at [702, 105] on li "Beef Cows (6) 1 move" at bounding box center [766, 105] width 267 height 23
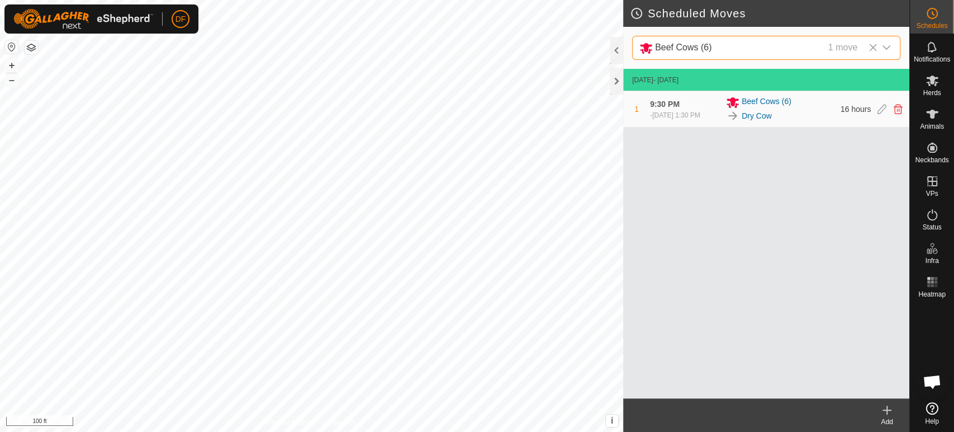
click at [892, 413] on icon at bounding box center [886, 409] width 13 height 13
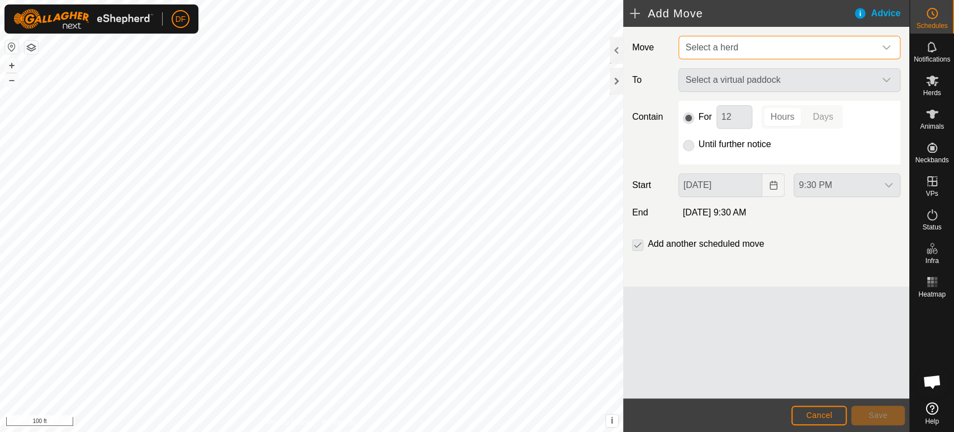
click at [723, 50] on span "Select a herd" at bounding box center [712, 47] width 53 height 10
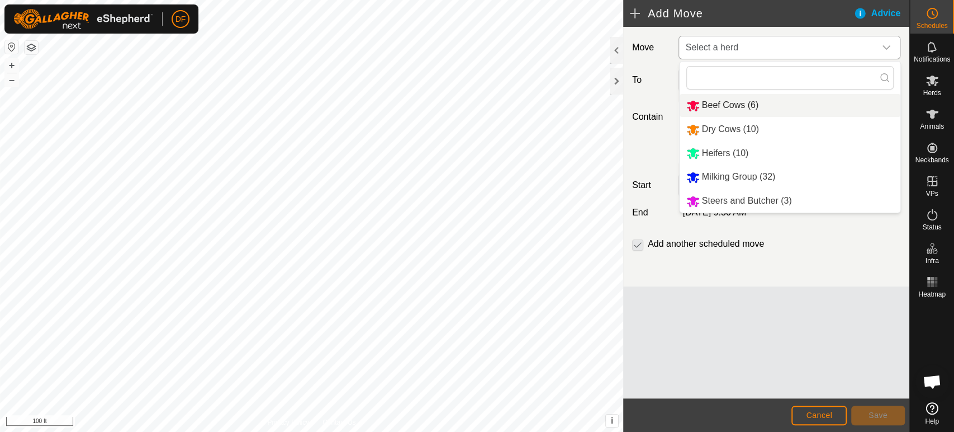
click at [728, 106] on li "Beef Cows (6)" at bounding box center [790, 105] width 221 height 23
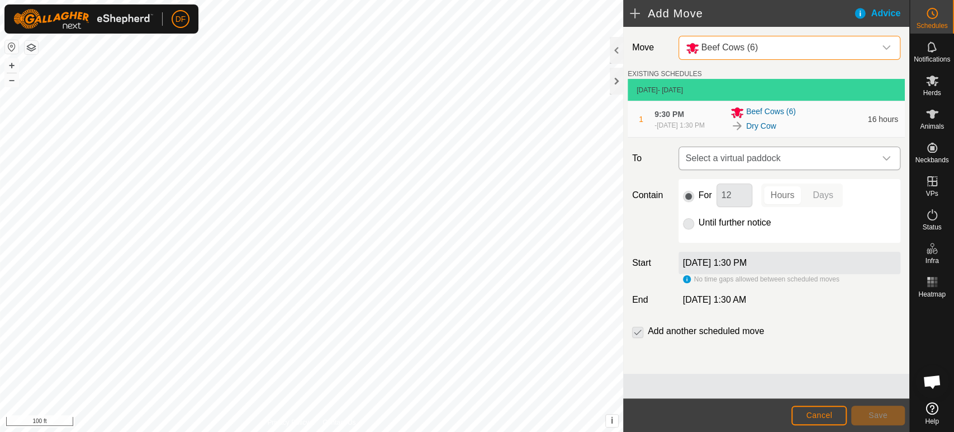
click at [743, 169] on span "Select a virtual paddock" at bounding box center [778, 158] width 194 height 22
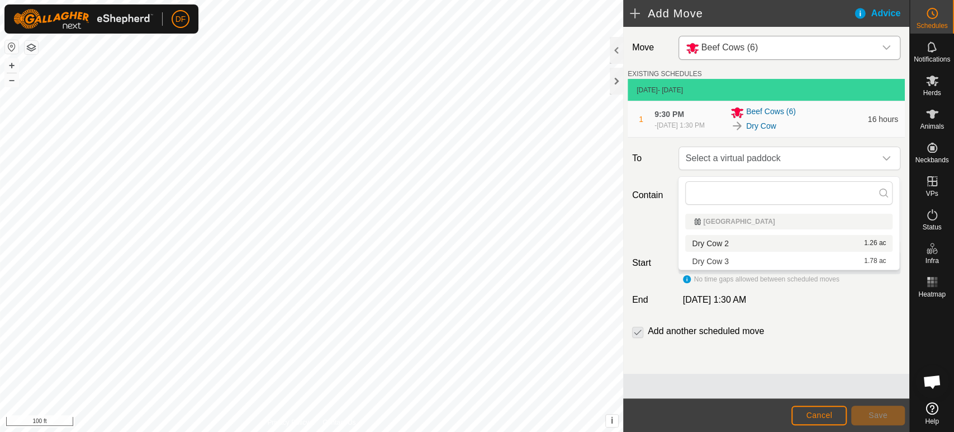
click at [724, 241] on li "Dry Cow 2 1.26 ac" at bounding box center [788, 243] width 207 height 17
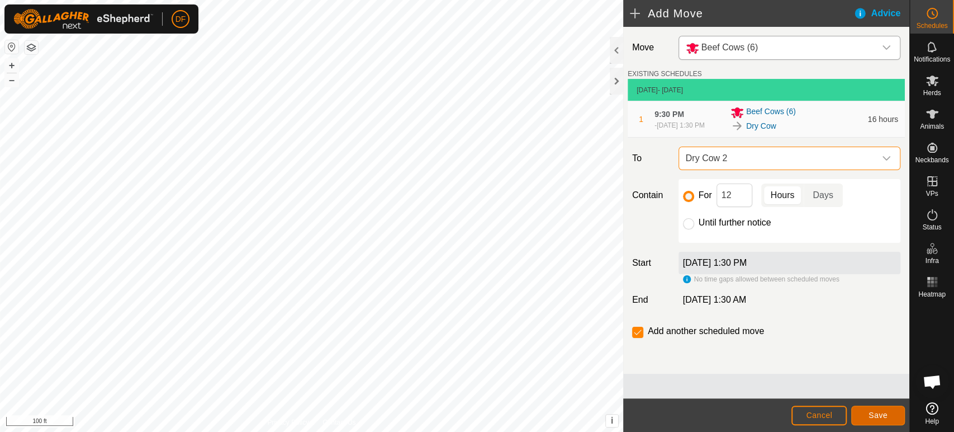
click at [871, 415] on span "Save" at bounding box center [878, 414] width 19 height 9
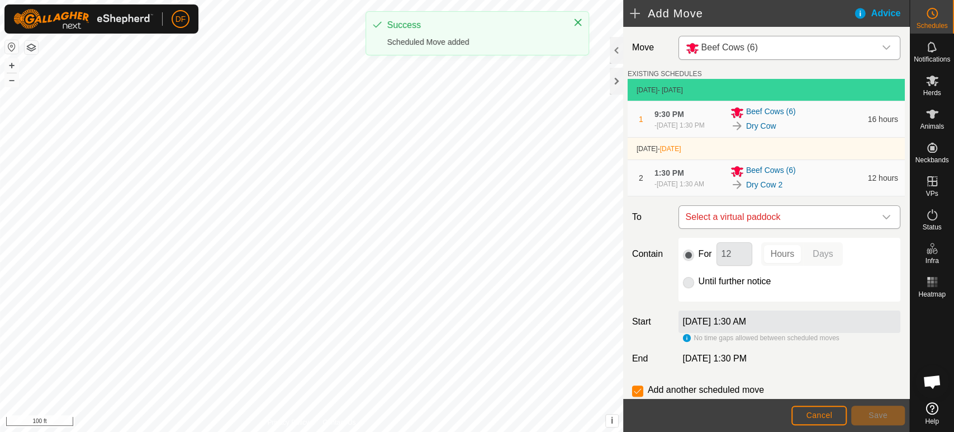
click at [746, 226] on span "Select a virtual paddock" at bounding box center [778, 217] width 194 height 22
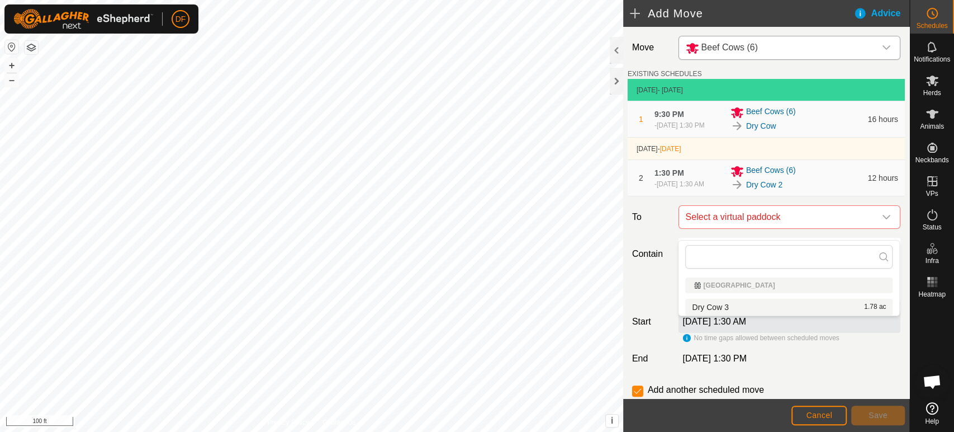
click at [717, 299] on li "Dry Cow 3 1.78 ac" at bounding box center [788, 306] width 207 height 17
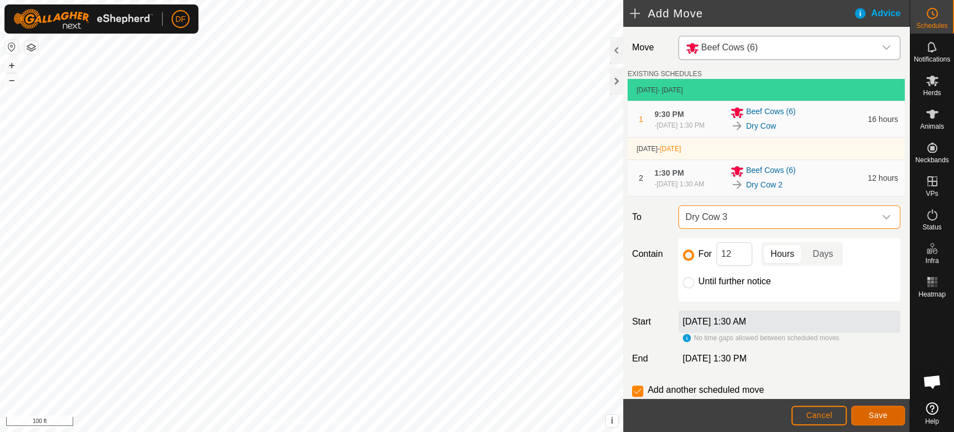
click at [885, 415] on span "Save" at bounding box center [878, 414] width 19 height 9
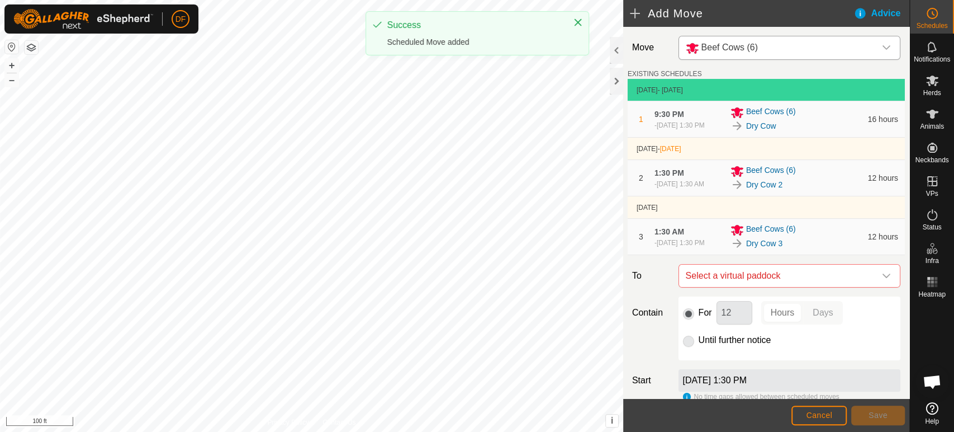
click at [745, 51] on span "Beef Cows (6)" at bounding box center [729, 47] width 56 height 10
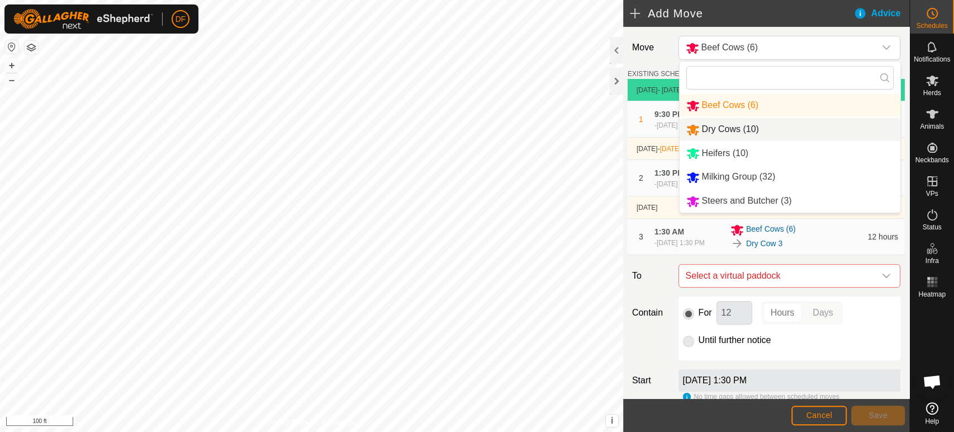
click at [734, 125] on li "Dry Cows (10)" at bounding box center [790, 129] width 221 height 23
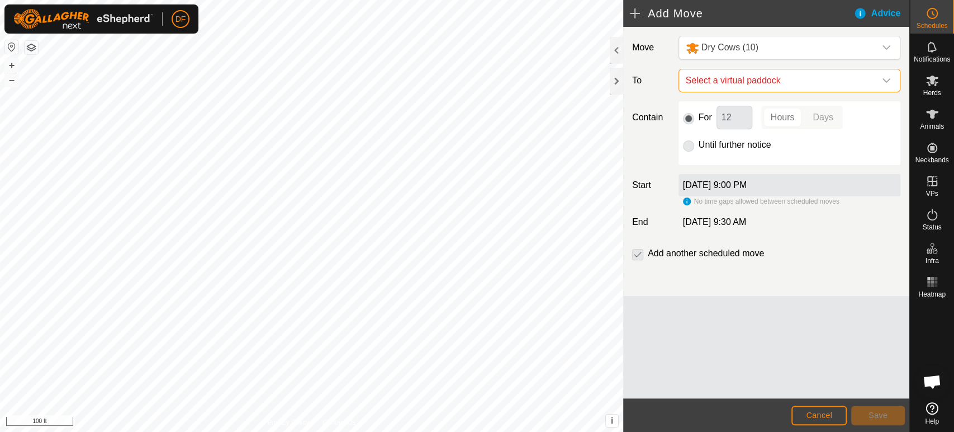
click at [730, 86] on span "Select a virtual paddock" at bounding box center [778, 80] width 194 height 22
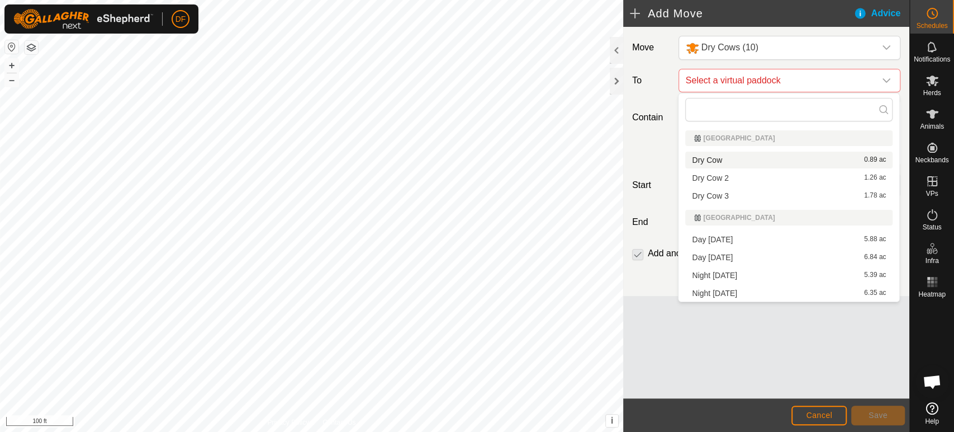
click at [722, 157] on li "Dry Cow 0.89 ac" at bounding box center [788, 159] width 207 height 17
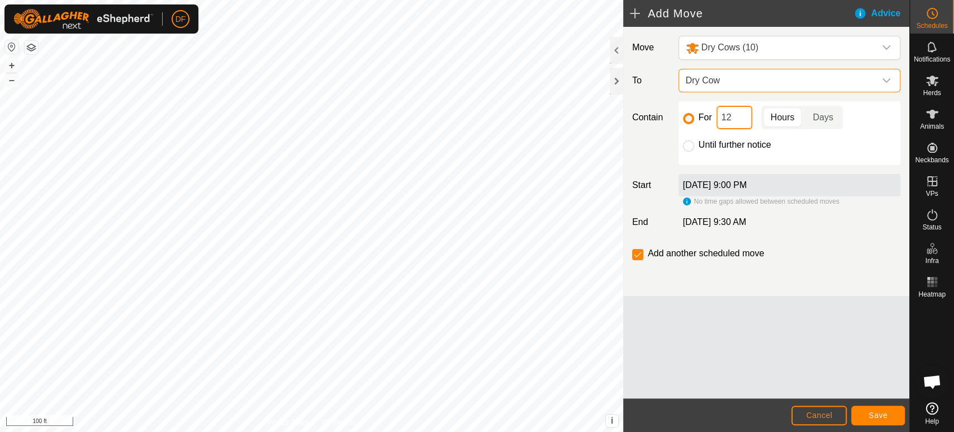
click at [735, 118] on input "12" at bounding box center [735, 117] width 36 height 23
click at [866, 410] on button "Save" at bounding box center [878, 415] width 54 height 20
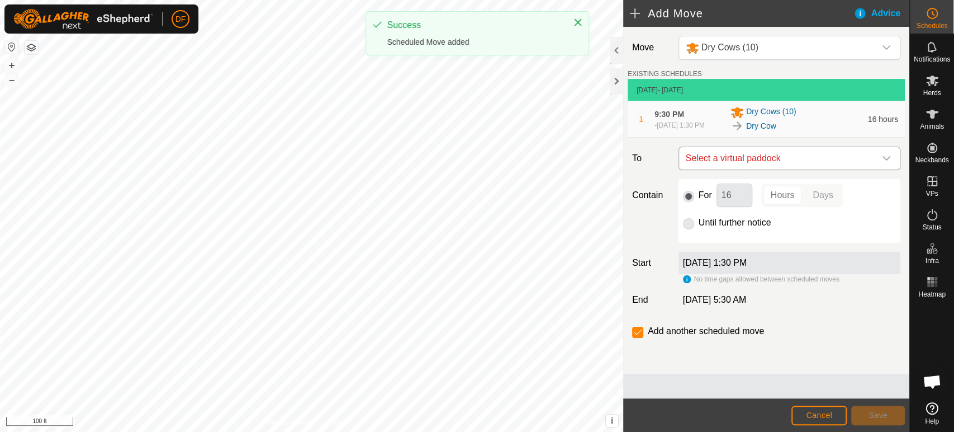
click at [732, 166] on span "Select a virtual paddock" at bounding box center [778, 158] width 194 height 22
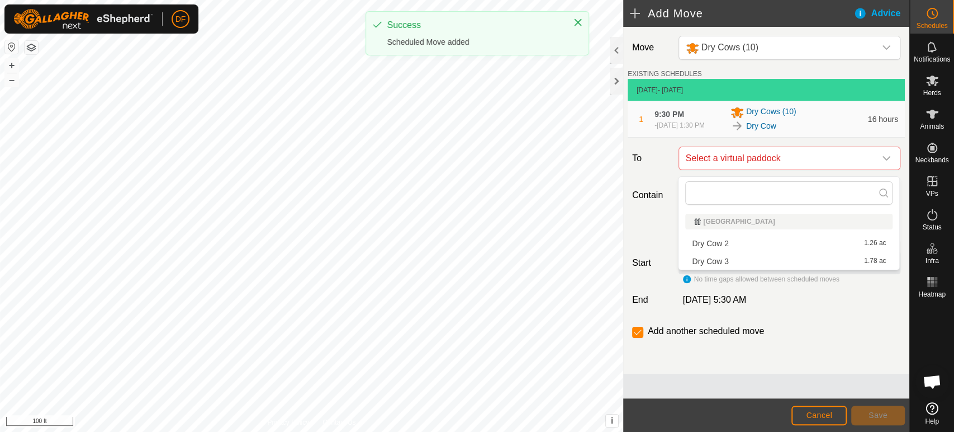
click at [719, 243] on li "Dry Cow 2 1.26 ac" at bounding box center [788, 243] width 207 height 17
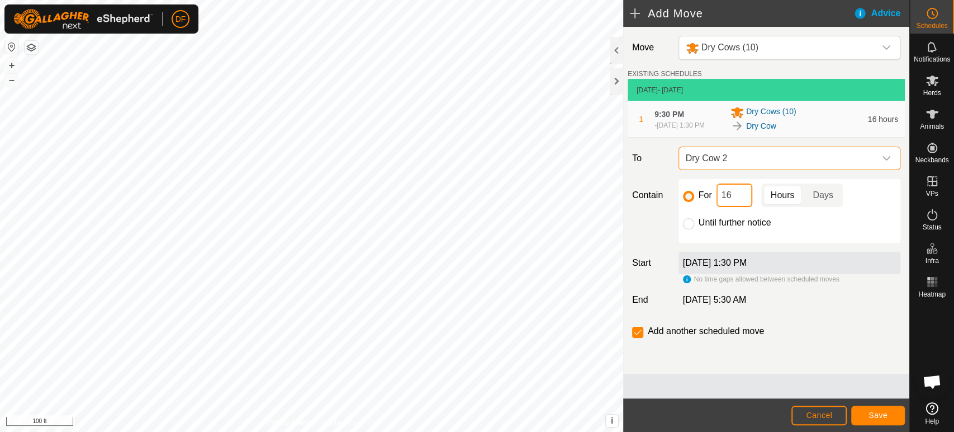
click at [733, 201] on input "16" at bounding box center [735, 194] width 36 height 23
type input "12"
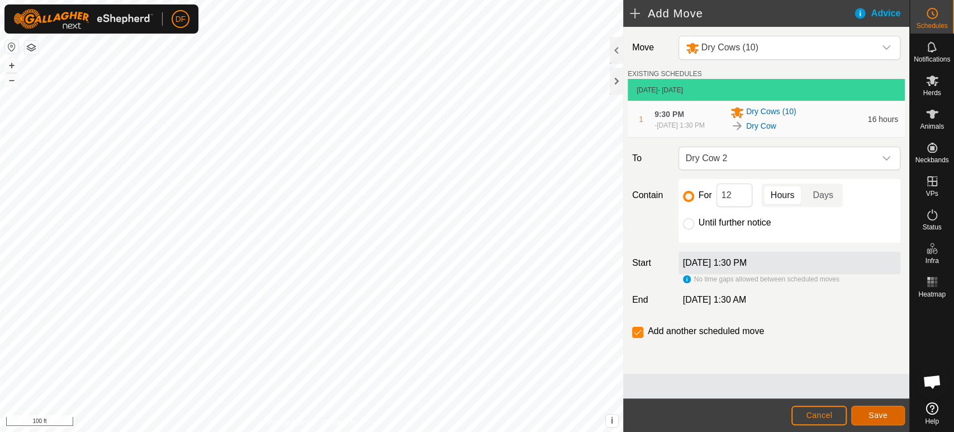
click at [865, 416] on button "Save" at bounding box center [878, 415] width 54 height 20
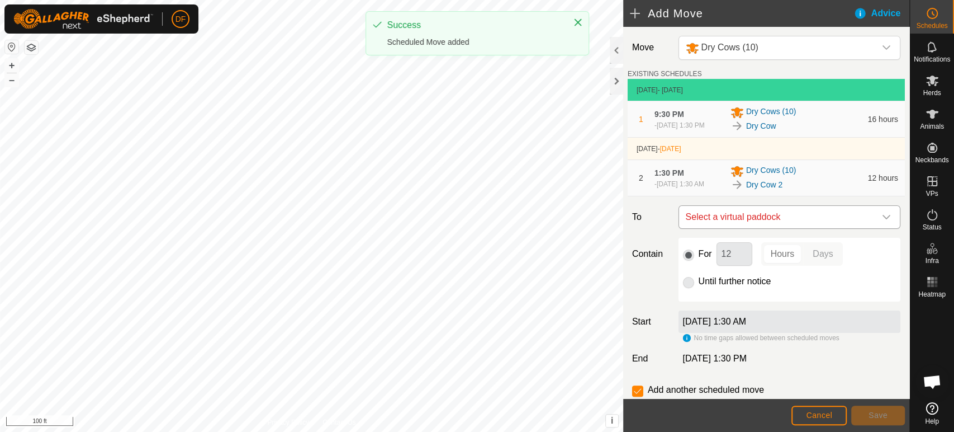
click at [735, 227] on span "Select a virtual paddock" at bounding box center [778, 217] width 194 height 22
click at [723, 304] on li "Dry Cow 3 1.78 ac" at bounding box center [788, 306] width 207 height 17
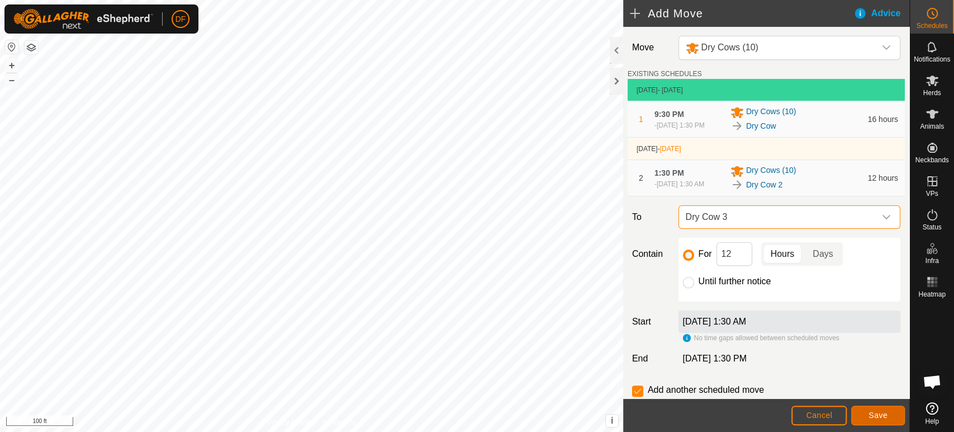
click at [879, 423] on button "Save" at bounding box center [878, 415] width 54 height 20
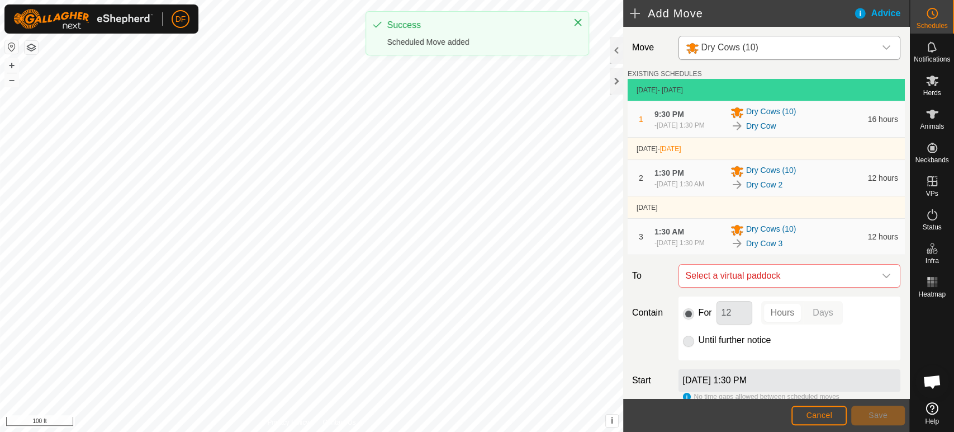
click at [747, 48] on span "Dry Cows (10)" at bounding box center [729, 47] width 57 height 10
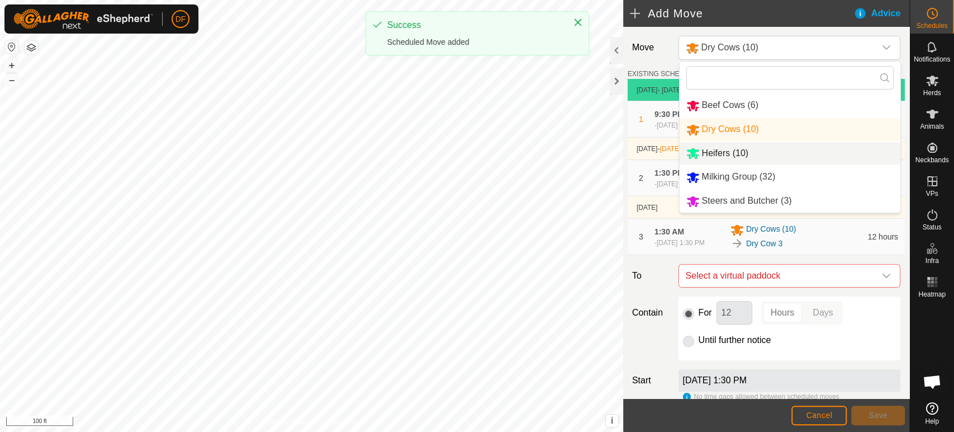
click at [749, 158] on li "Heifers (10)" at bounding box center [790, 153] width 221 height 23
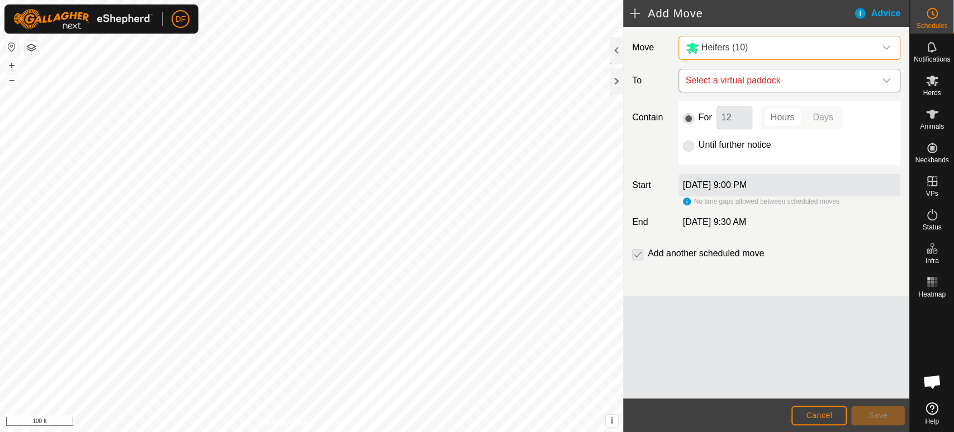
click at [733, 86] on span "Select a virtual paddock" at bounding box center [778, 80] width 194 height 22
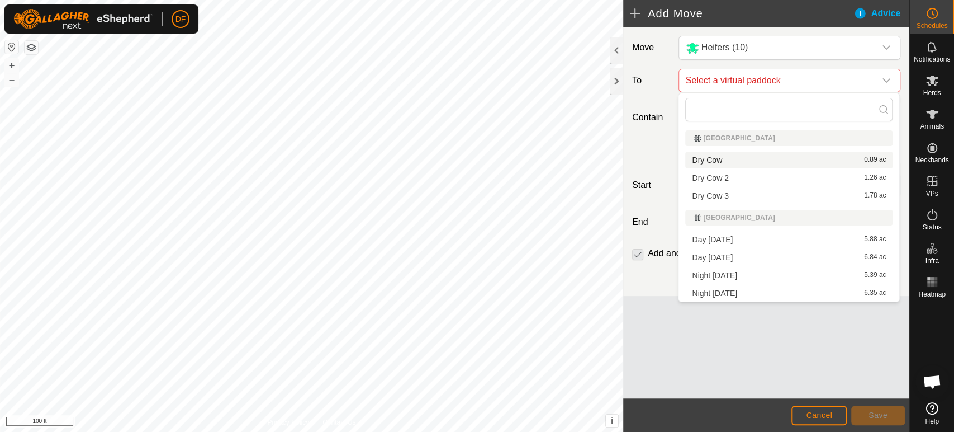
click at [727, 160] on li "Dry Cow 0.89 ac" at bounding box center [788, 159] width 207 height 17
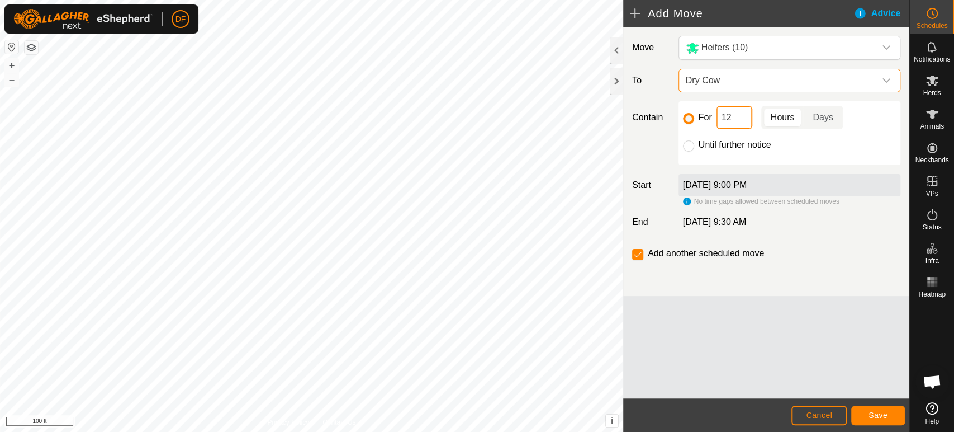
click at [734, 118] on input "12" at bounding box center [735, 117] width 36 height 23
click at [879, 423] on button "Save" at bounding box center [878, 415] width 54 height 20
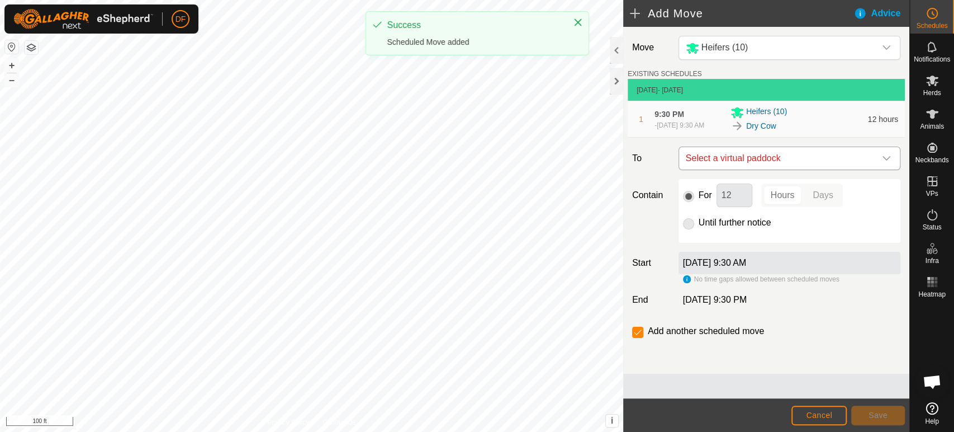
click at [752, 166] on span "Select a virtual paddock" at bounding box center [778, 158] width 194 height 22
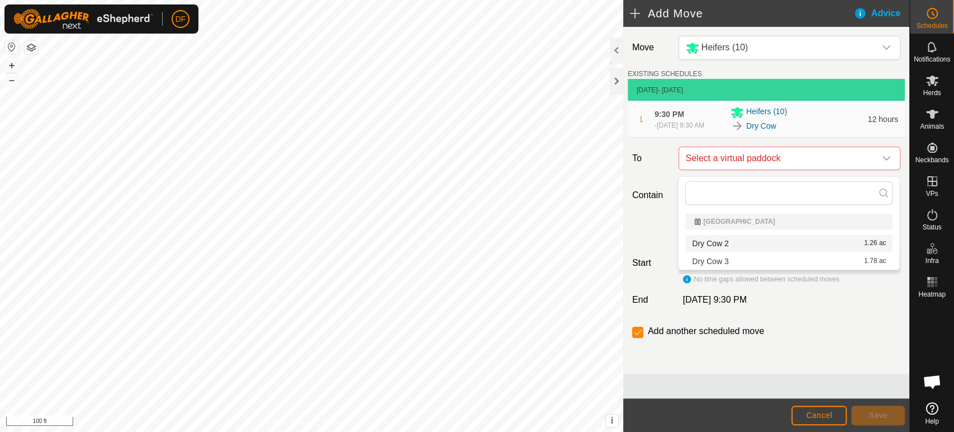
click at [715, 240] on li "Dry Cow 2 1.26 ac" at bounding box center [788, 243] width 207 height 17
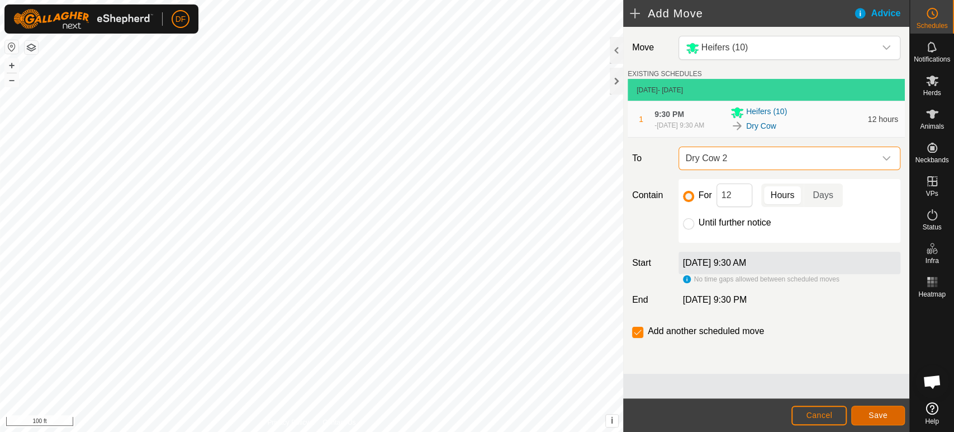
click at [861, 412] on button "Save" at bounding box center [878, 415] width 54 height 20
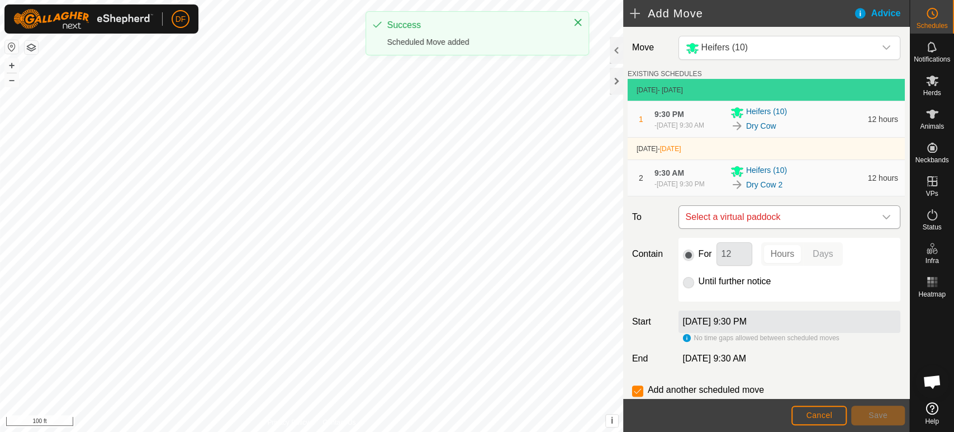
click at [740, 228] on span "Select a virtual paddock" at bounding box center [778, 217] width 194 height 22
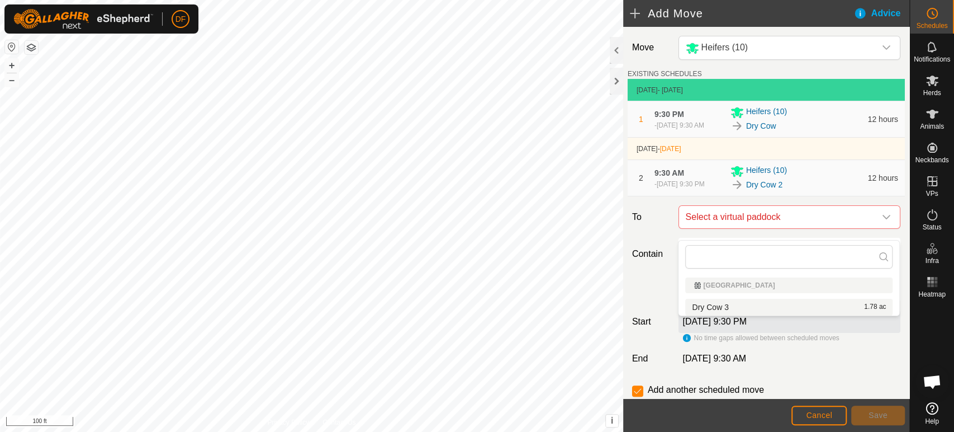
click at [727, 302] on li "Dry Cow 3 1.78 ac" at bounding box center [788, 306] width 207 height 17
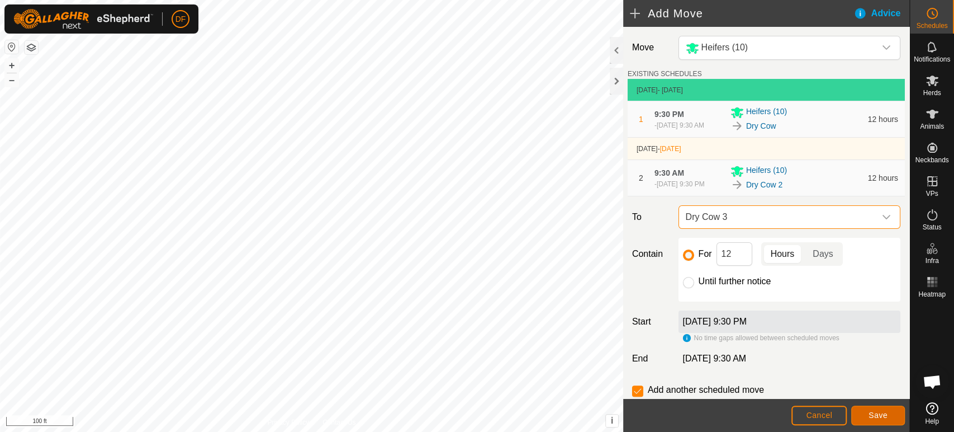
click at [880, 419] on span "Save" at bounding box center [878, 414] width 19 height 9
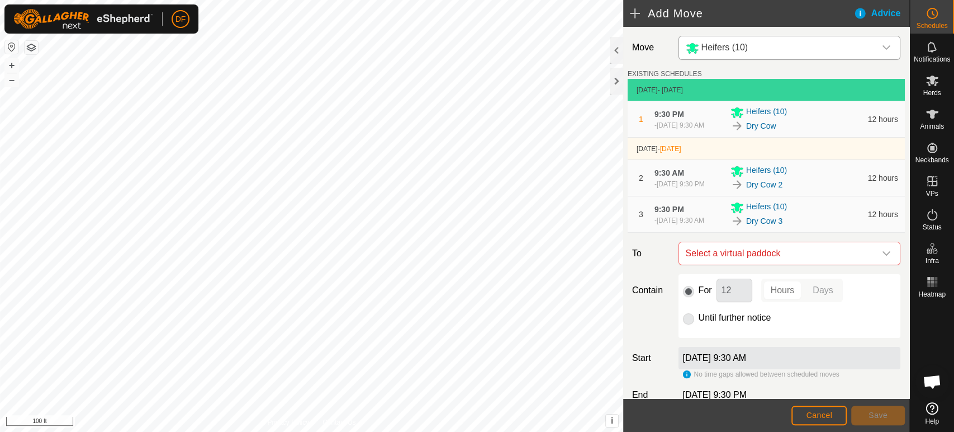
click at [742, 50] on span "Heifers (10)" at bounding box center [724, 47] width 47 height 10
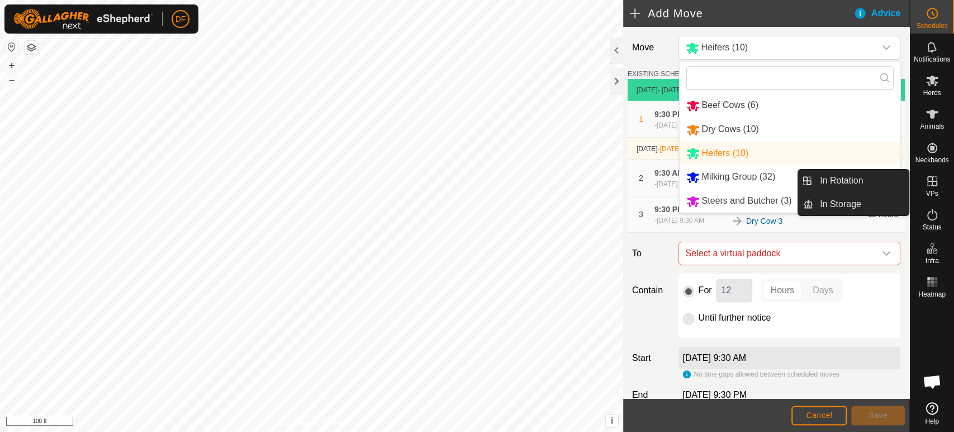
click at [933, 184] on icon at bounding box center [932, 180] width 13 height 13
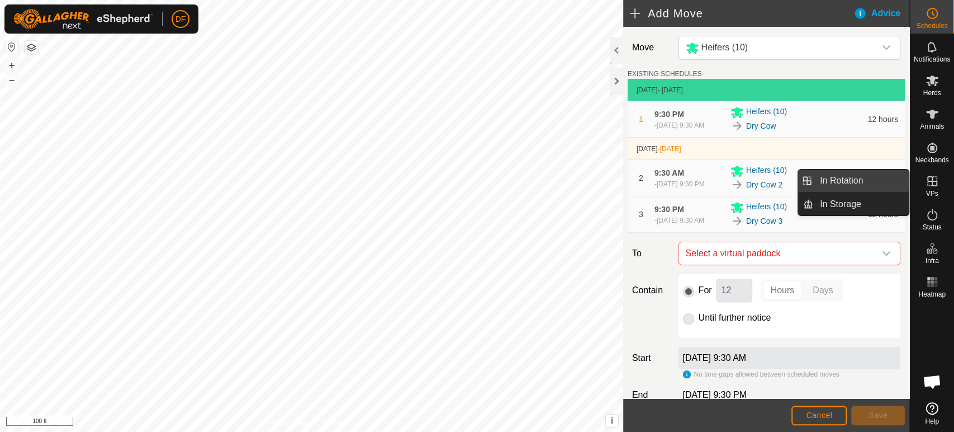
click at [882, 174] on link "In Rotation" at bounding box center [861, 180] width 96 height 22
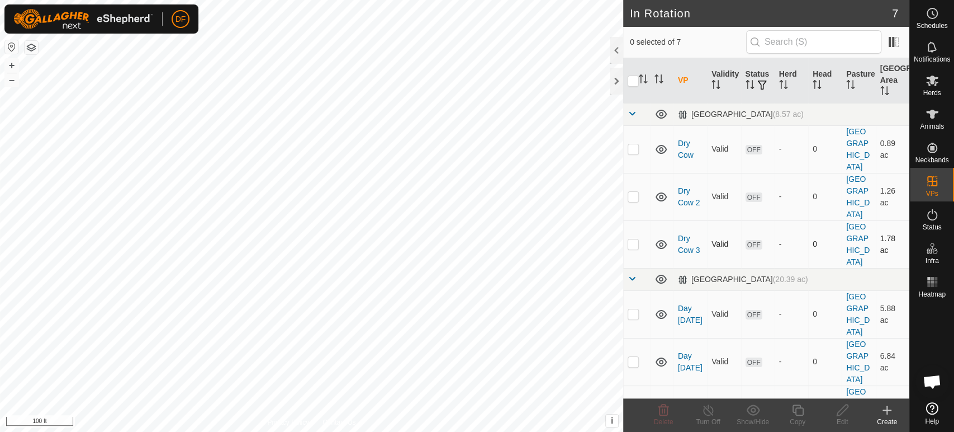
click at [633, 239] on p-checkbox at bounding box center [633, 243] width 11 height 9
checkbox input "true"
click at [801, 420] on div "Copy" at bounding box center [797, 421] width 45 height 10
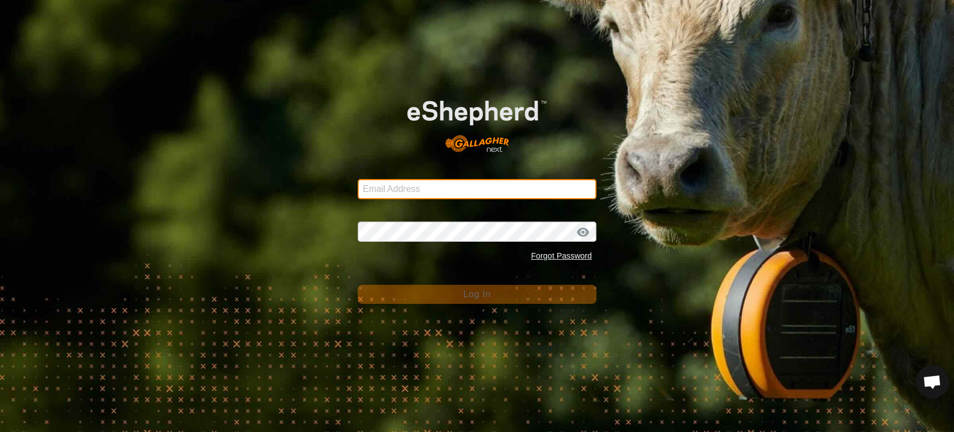
type input "[EMAIL_ADDRESS][DOMAIN_NAME]"
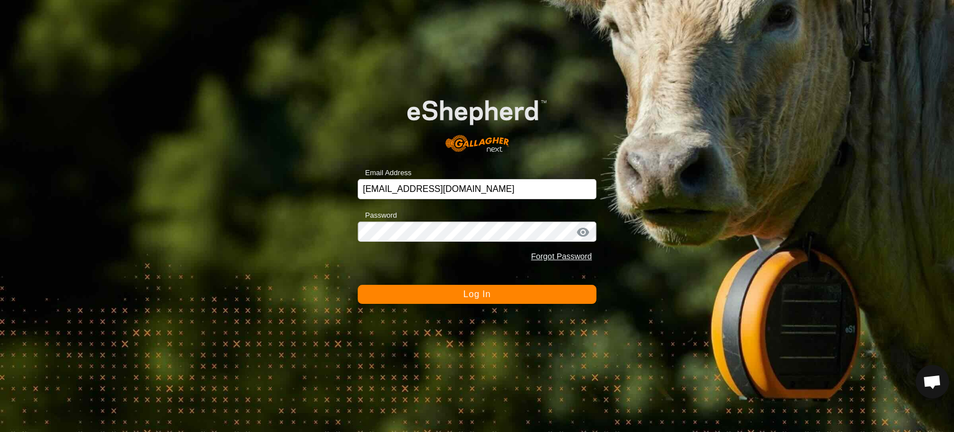
click at [470, 295] on span "Log In" at bounding box center [476, 294] width 27 height 10
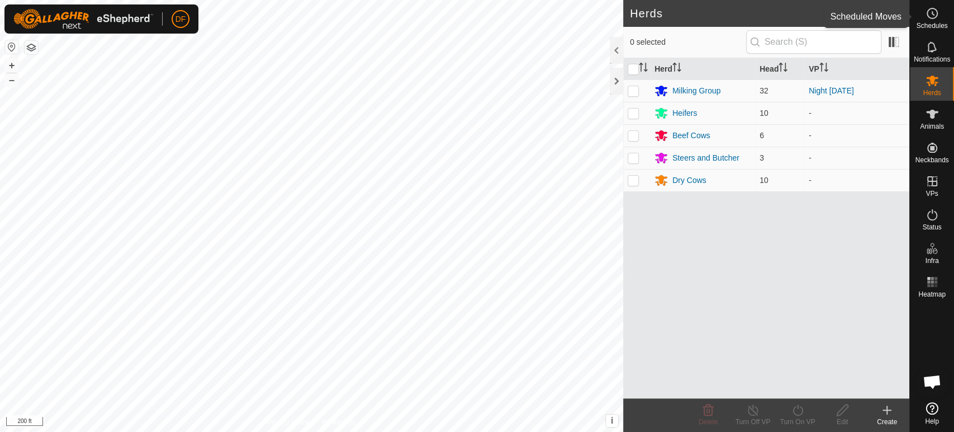
click at [944, 26] on span "Schedules" at bounding box center [931, 25] width 31 height 7
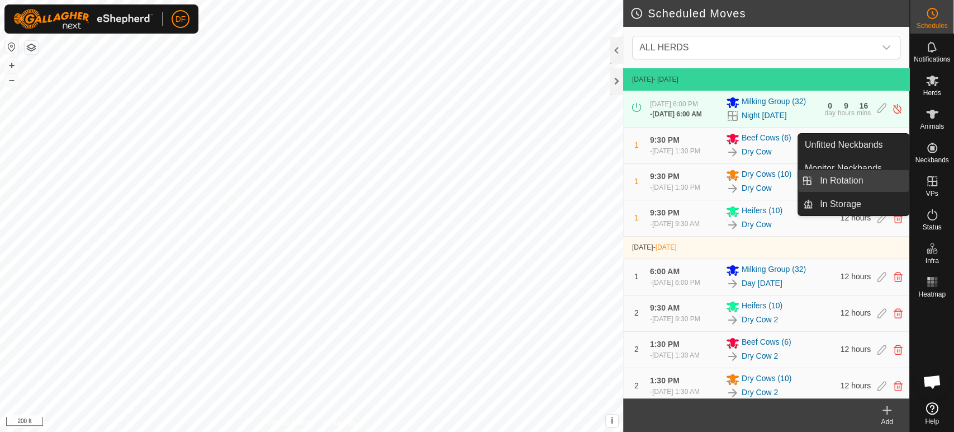
click at [892, 187] on link "In Rotation" at bounding box center [861, 180] width 96 height 22
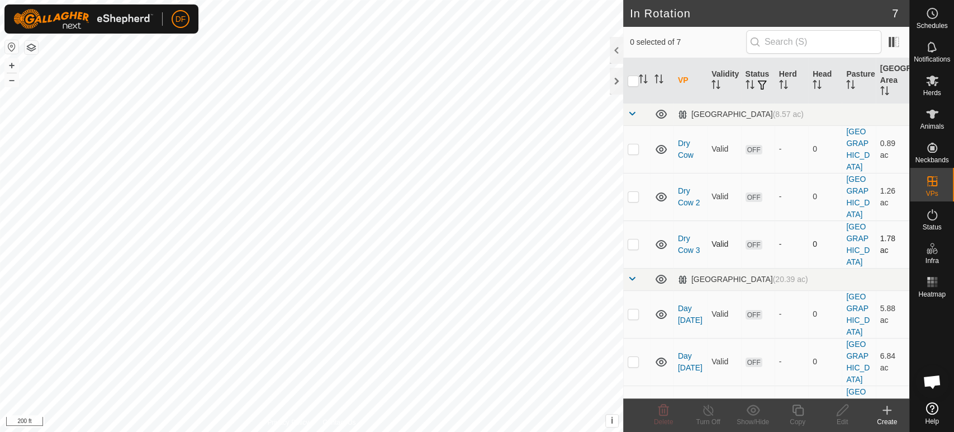
click at [634, 239] on p-checkbox at bounding box center [633, 243] width 11 height 9
checkbox input "true"
click at [12, 65] on button "+" at bounding box center [11, 65] width 13 height 13
click at [15, 65] on button "+" at bounding box center [11, 65] width 13 height 13
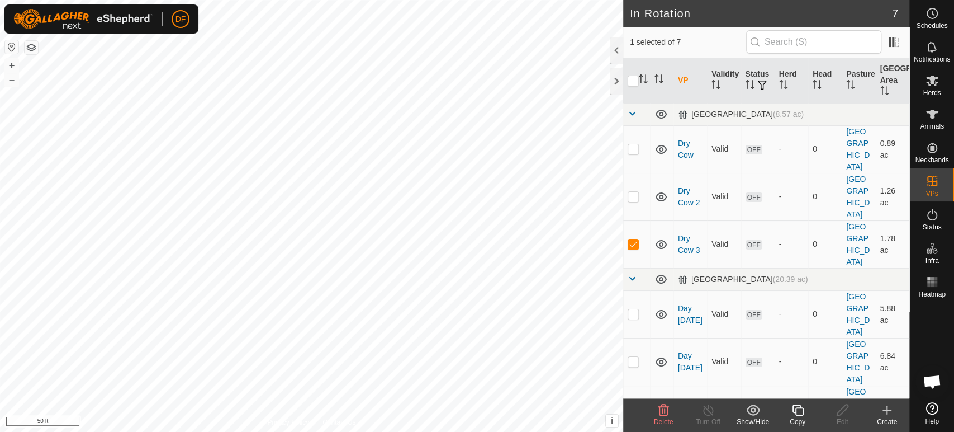
click at [803, 419] on div "Copy" at bounding box center [797, 421] width 45 height 10
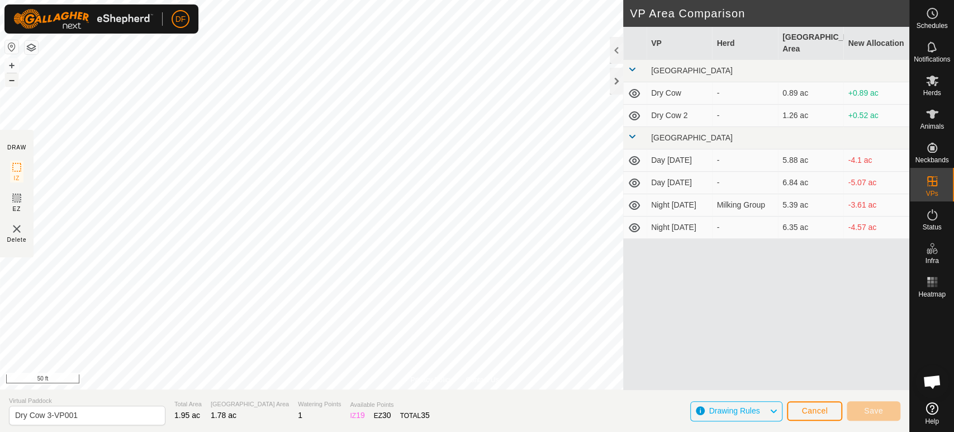
click at [12, 82] on button "–" at bounding box center [11, 79] width 13 height 13
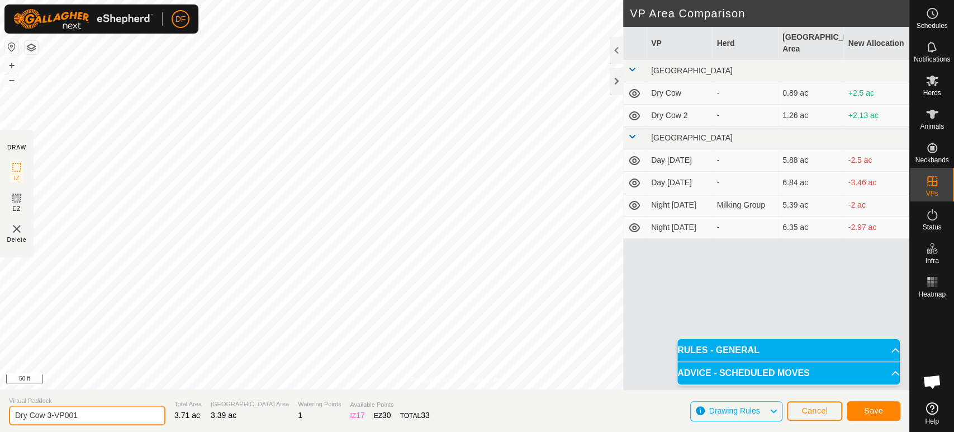
drag, startPoint x: 91, startPoint y: 415, endPoint x: 0, endPoint y: 410, distance: 91.2
click at [0, 410] on section "Virtual Paddock Dry Cow 3-VP001 Total Area 3.71 ac Grazing Area 3.39 ac Waterin…" at bounding box center [454, 410] width 909 height 42
type input "Butcher"
click at [873, 418] on button "Save" at bounding box center [874, 411] width 54 height 20
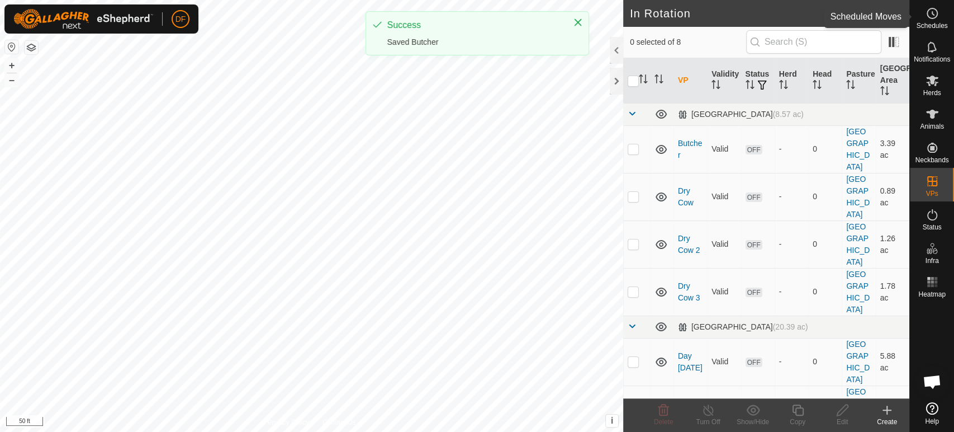
click at [944, 8] on div "Schedules" at bounding box center [932, 17] width 44 height 34
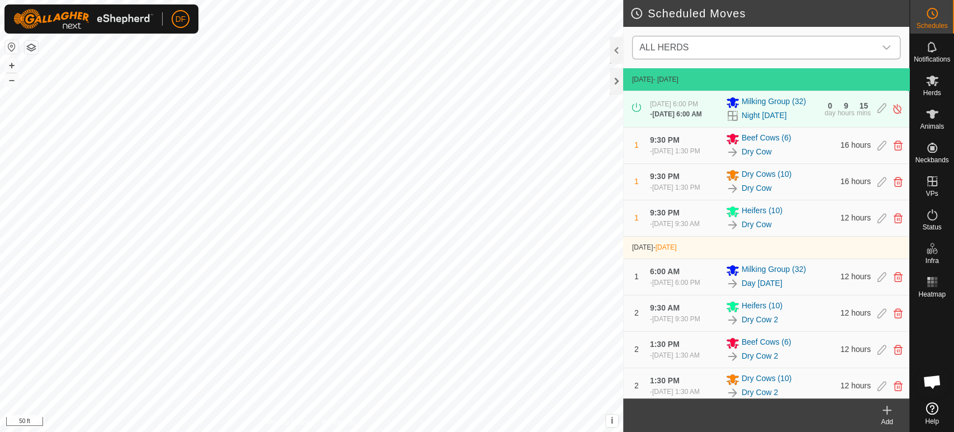
click at [786, 45] on span "ALL HERDS" at bounding box center [755, 47] width 240 height 22
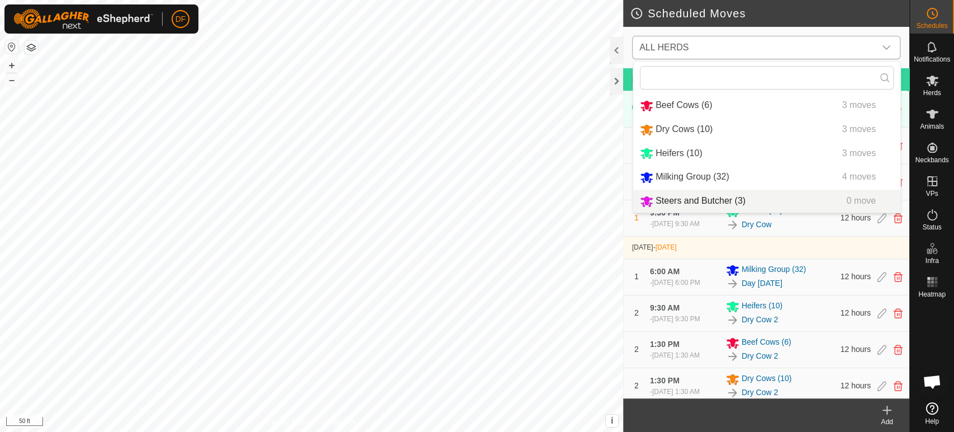
click at [698, 198] on li "Steers and Butcher (3) 0 move" at bounding box center [766, 200] width 267 height 23
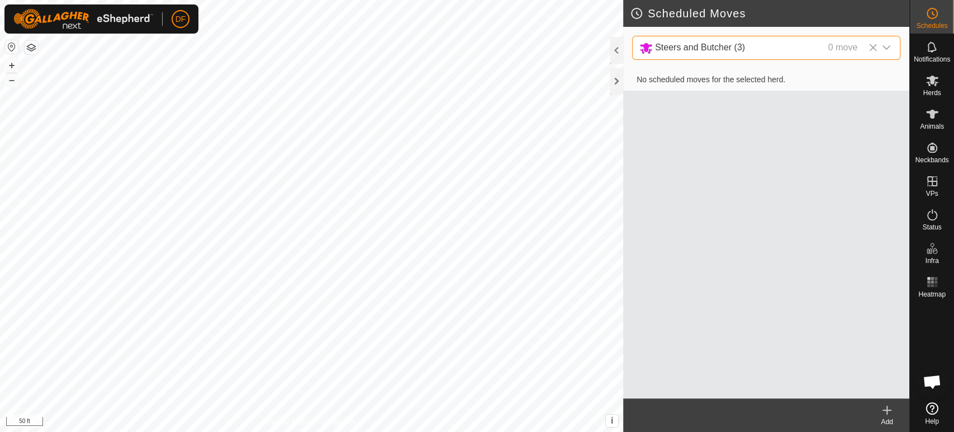
click at [881, 402] on div "Add" at bounding box center [887, 415] width 45 height 34
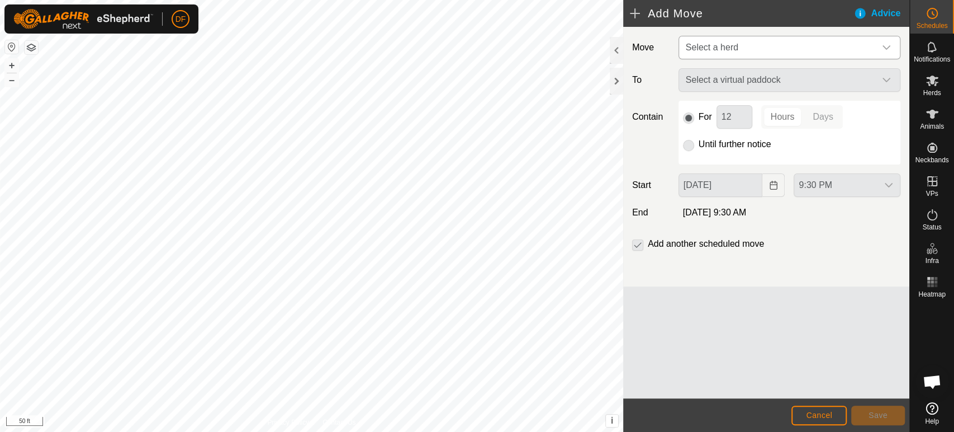
click at [724, 54] on span "Select a herd" at bounding box center [778, 47] width 194 height 22
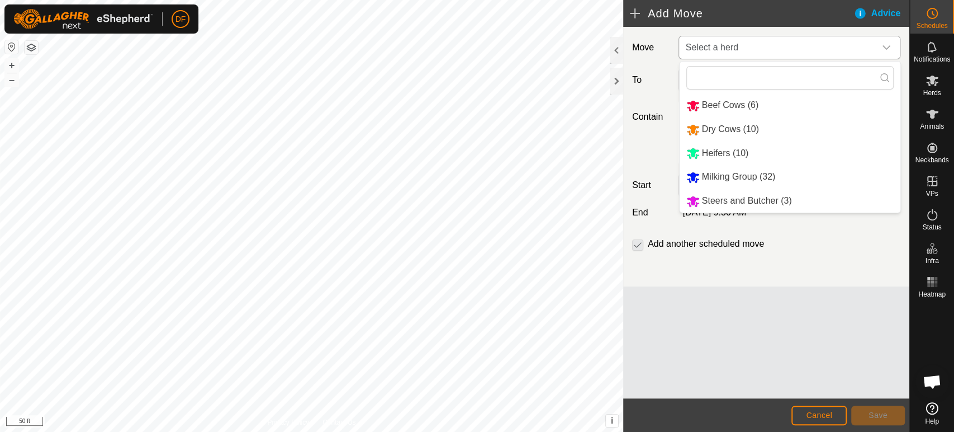
click at [733, 196] on span "Steers and Butcher (3)" at bounding box center [747, 201] width 90 height 10
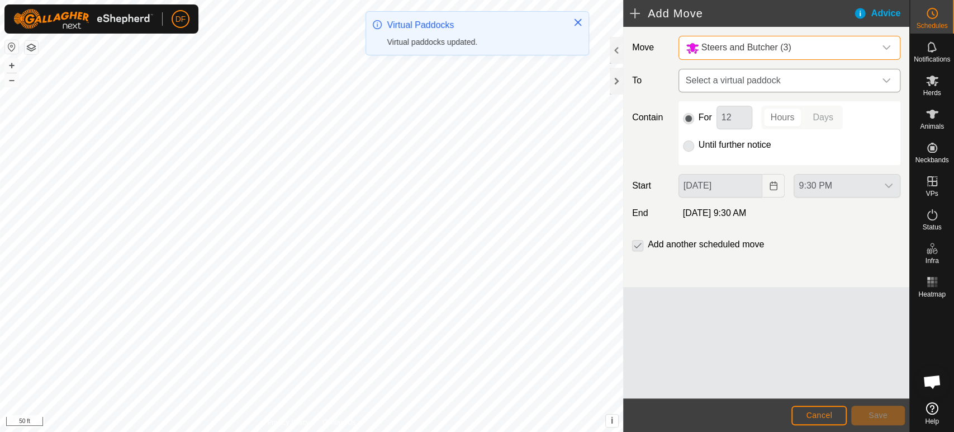
click at [720, 82] on span "Select a virtual paddock" at bounding box center [778, 80] width 194 height 22
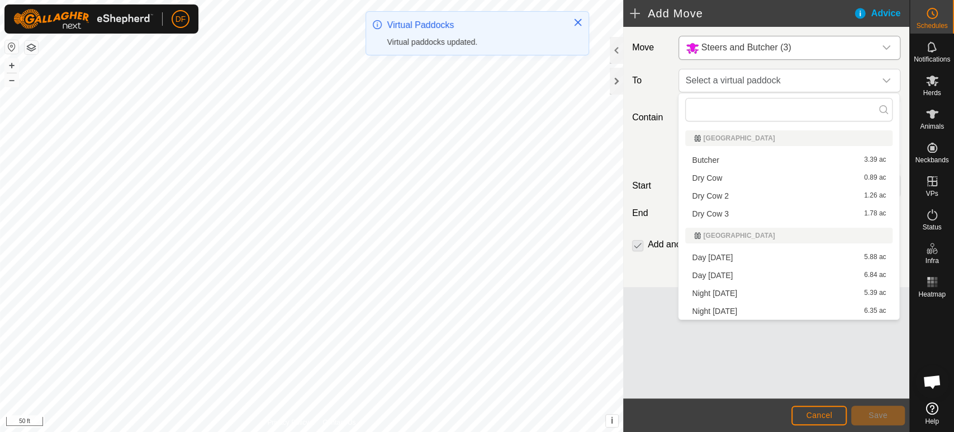
click at [714, 163] on li "Butcher 3.39 ac" at bounding box center [788, 159] width 207 height 17
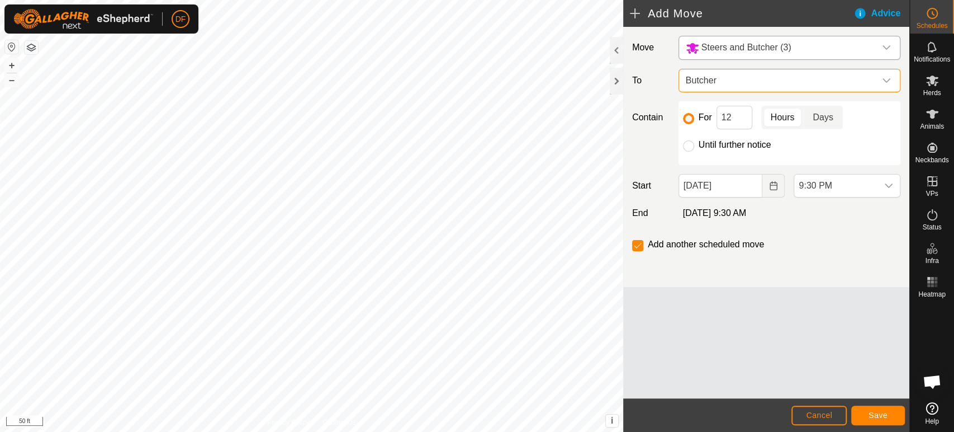
click at [837, 123] on p-togglebutton "Days" at bounding box center [823, 117] width 39 height 23
click at [731, 119] on input "12" at bounding box center [735, 117] width 36 height 23
type input "1"
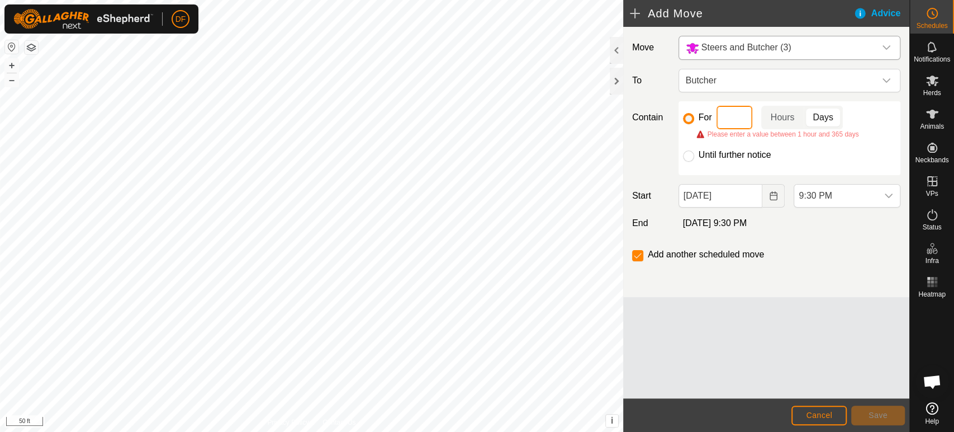
type input "5"
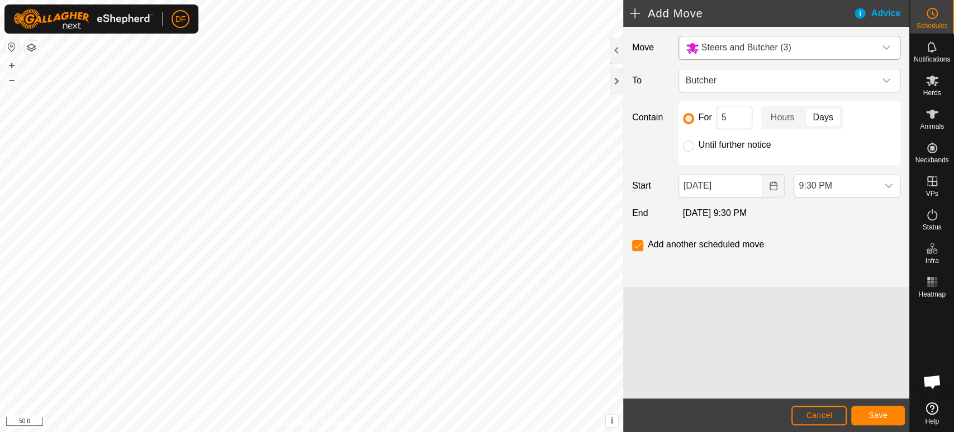
click at [799, 292] on div "Move Steers and Butcher (3) To Butcher Contain For 5 Hours Days Until further n…" at bounding box center [766, 212] width 286 height 371
click at [861, 421] on button "Save" at bounding box center [878, 415] width 54 height 20
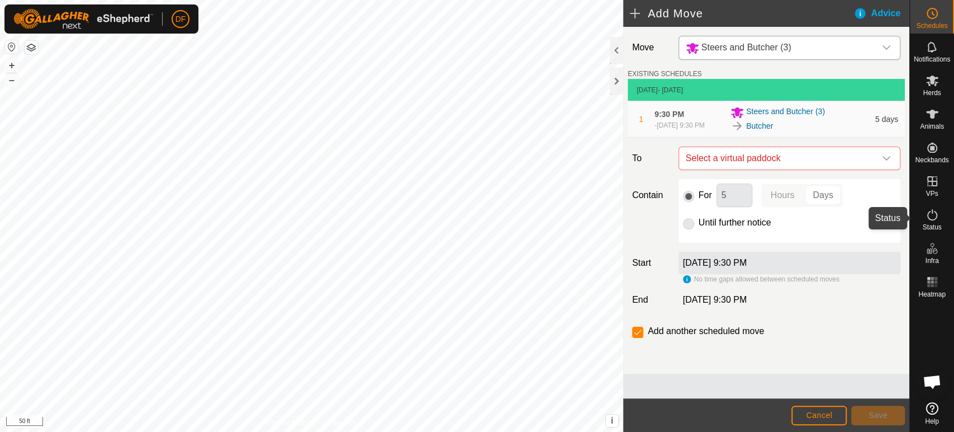
click at [932, 219] on icon at bounding box center [932, 214] width 13 height 13
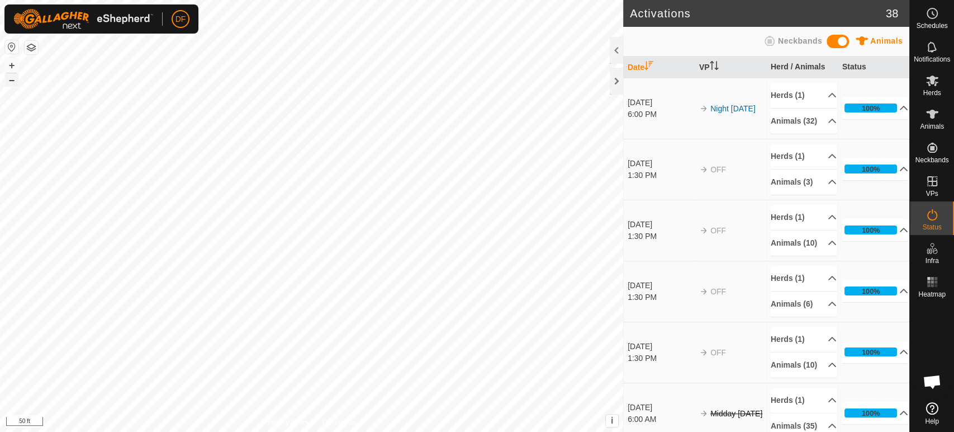
click at [15, 80] on button "–" at bounding box center [11, 79] width 13 height 13
click at [14, 68] on button "+" at bounding box center [11, 65] width 13 height 13
